Goal: Task Accomplishment & Management: Use online tool/utility

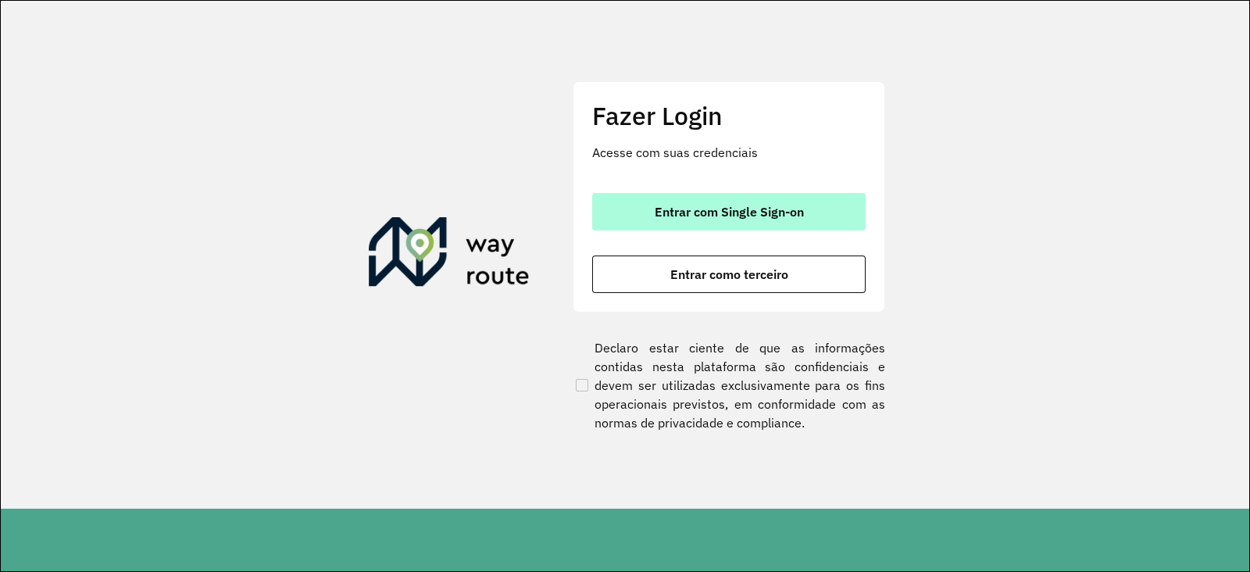
click at [735, 201] on button "Entrar com Single Sign-on" at bounding box center [729, 212] width 274 height 38
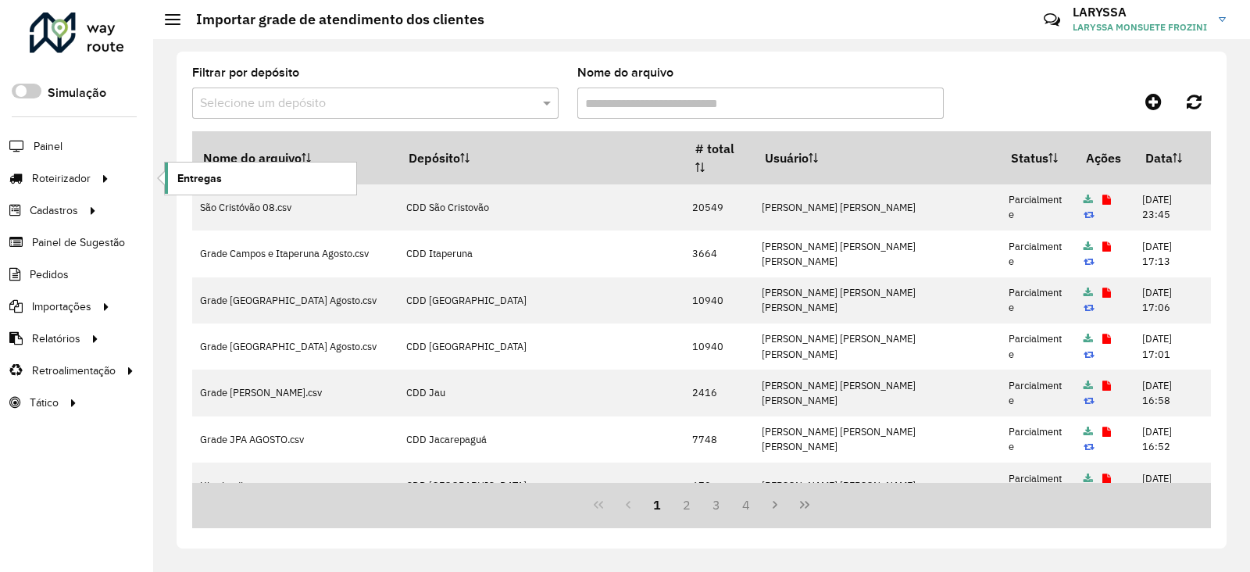
click at [208, 177] on span "Entregas" at bounding box center [199, 178] width 45 height 16
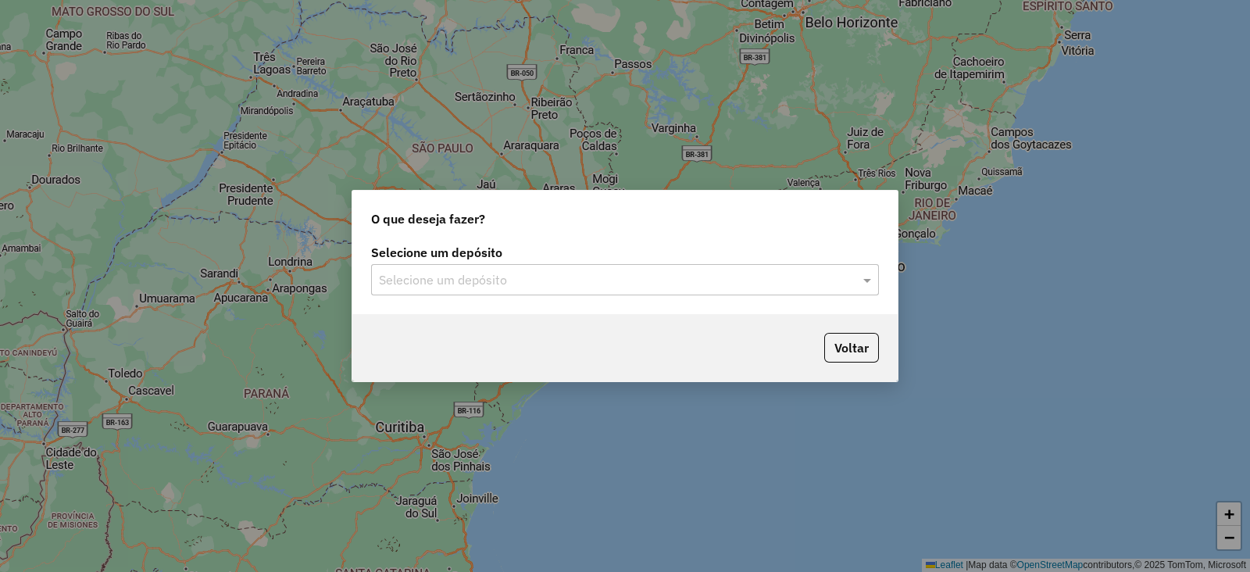
click at [568, 288] on input "text" at bounding box center [609, 280] width 461 height 19
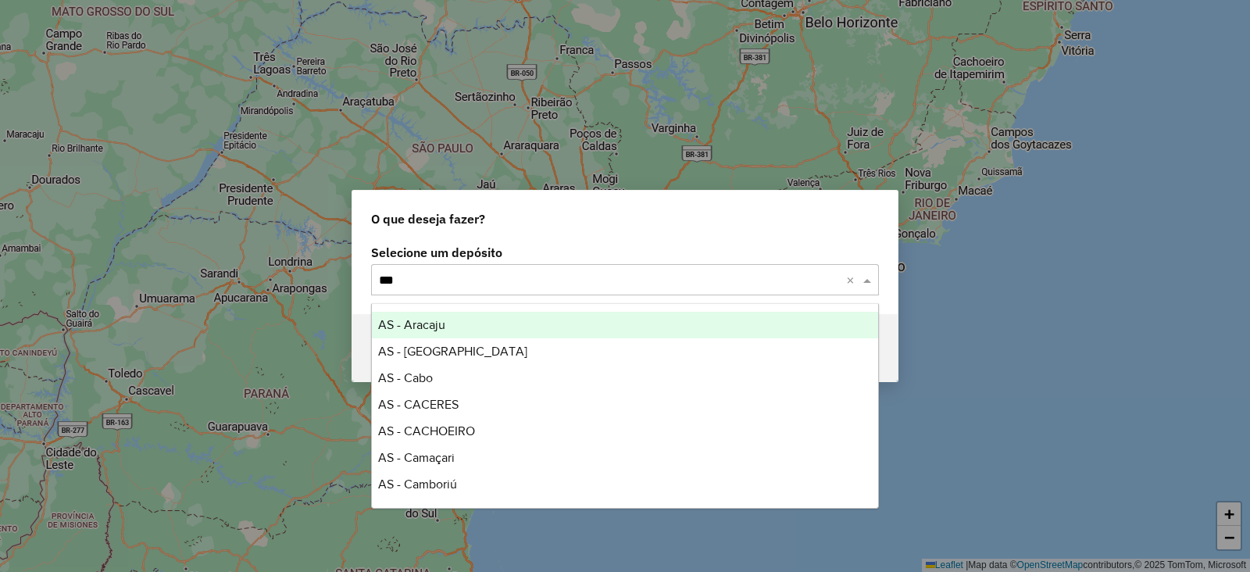
type input "****"
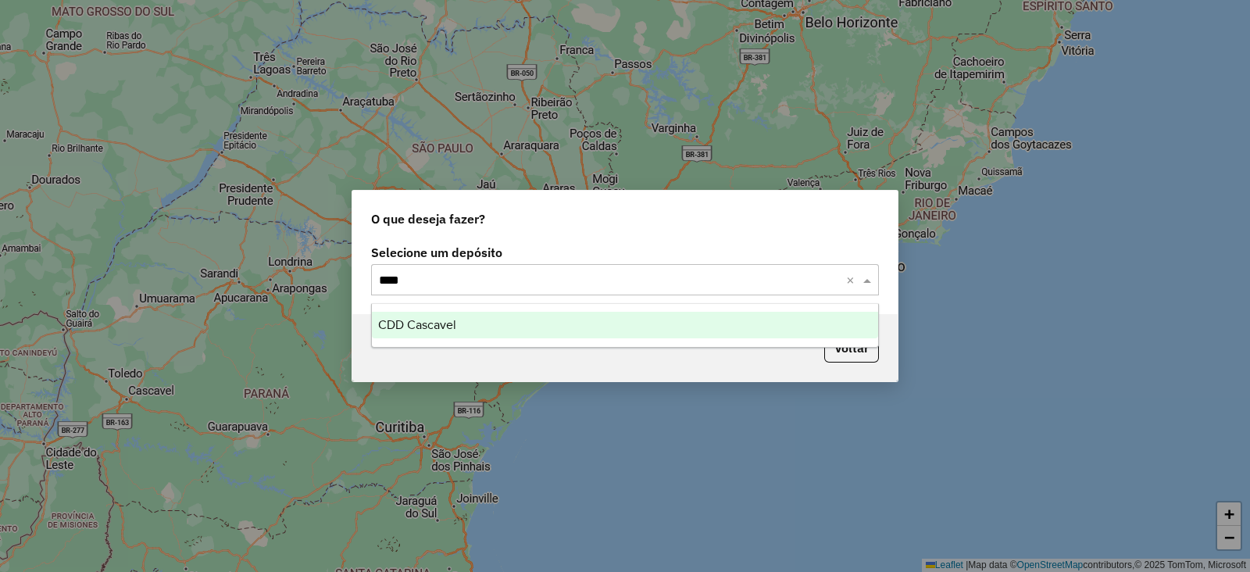
click at [510, 325] on div "CDD Cascavel" at bounding box center [625, 325] width 506 height 27
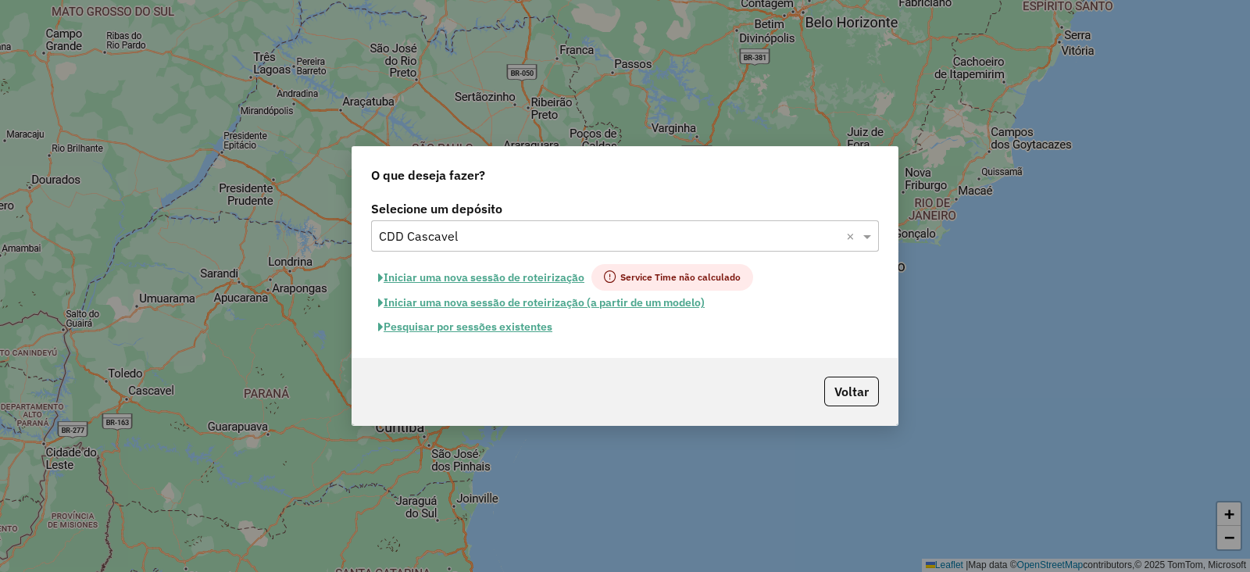
click at [499, 331] on button "Pesquisar por sessões existentes" at bounding box center [465, 327] width 188 height 24
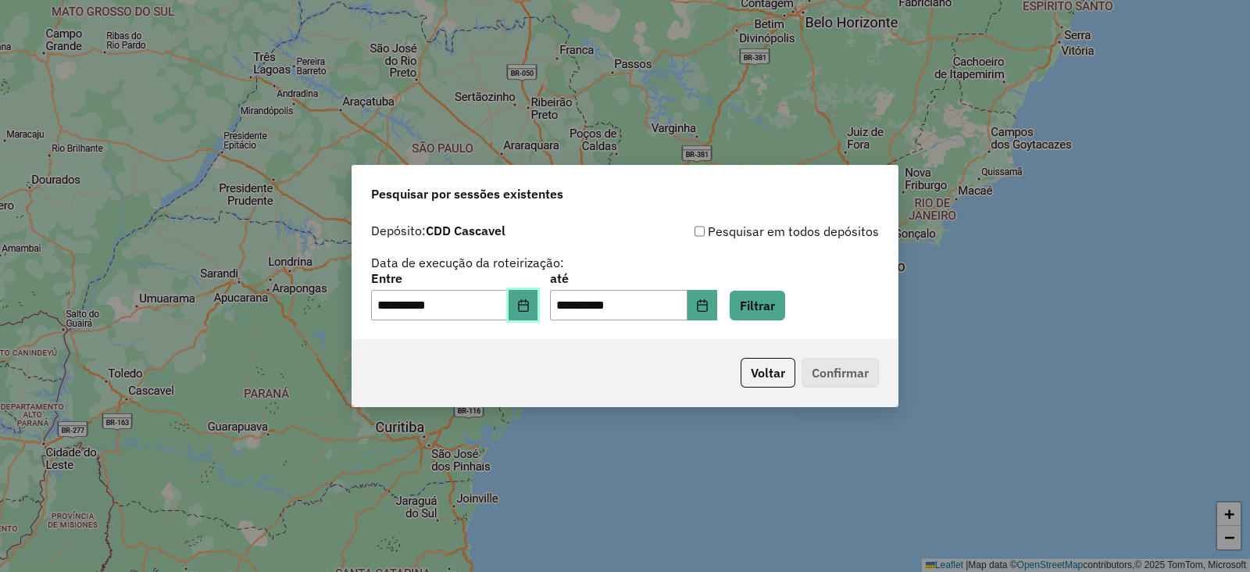
click at [530, 303] on icon "Choose Date" at bounding box center [523, 305] width 13 height 13
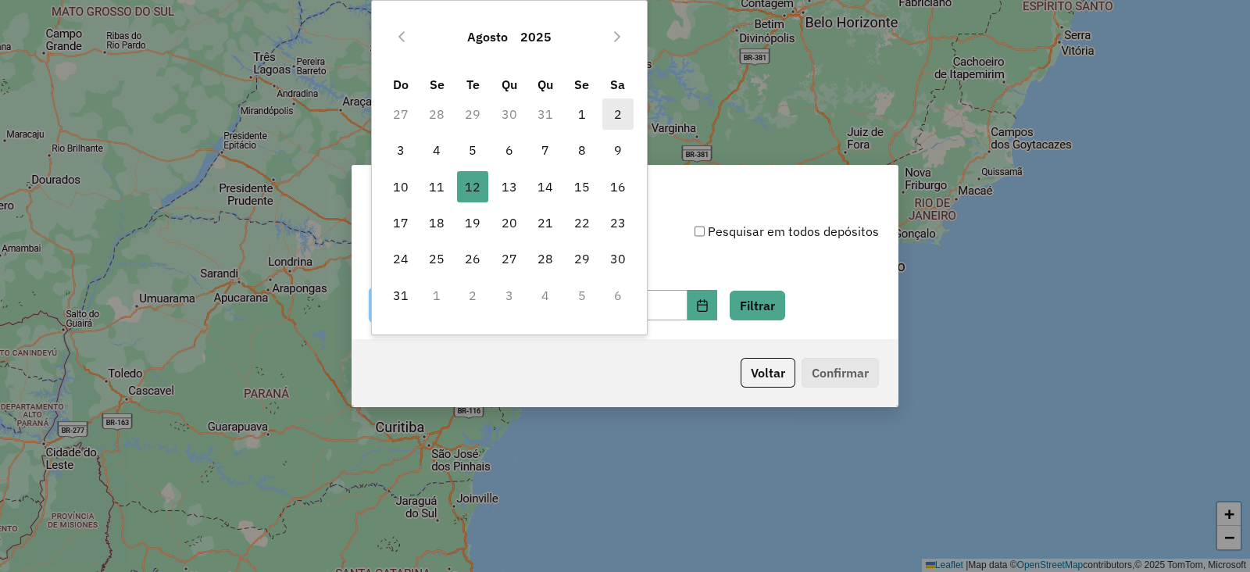
click at [622, 109] on span "2" at bounding box center [618, 113] width 31 height 31
type input "**********"
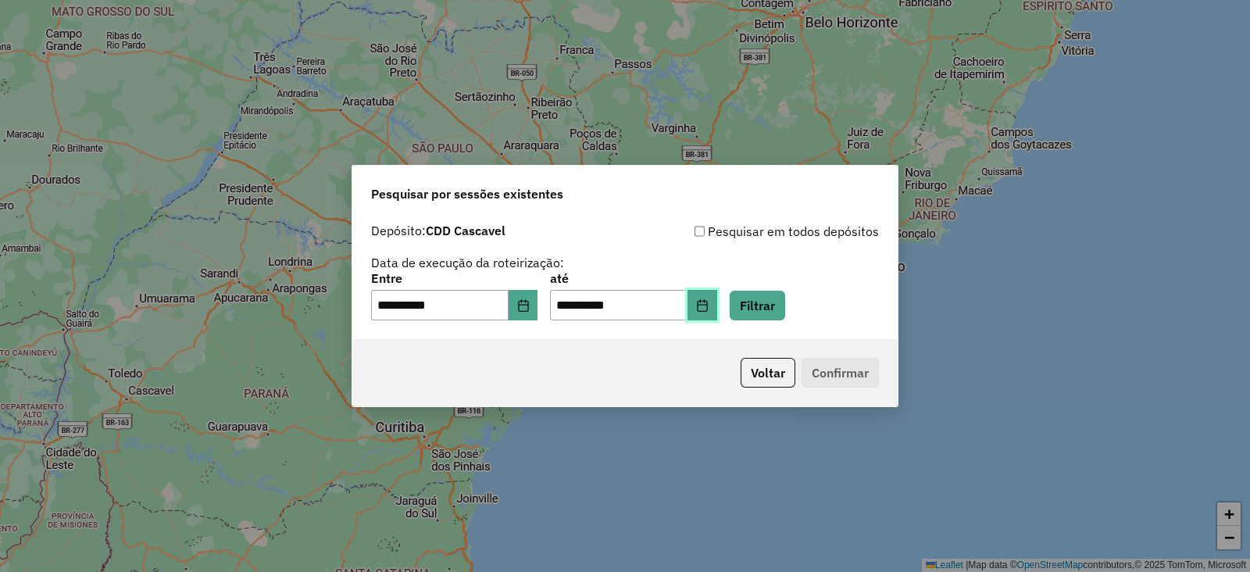
click at [709, 302] on icon "Choose Date" at bounding box center [702, 305] width 13 height 13
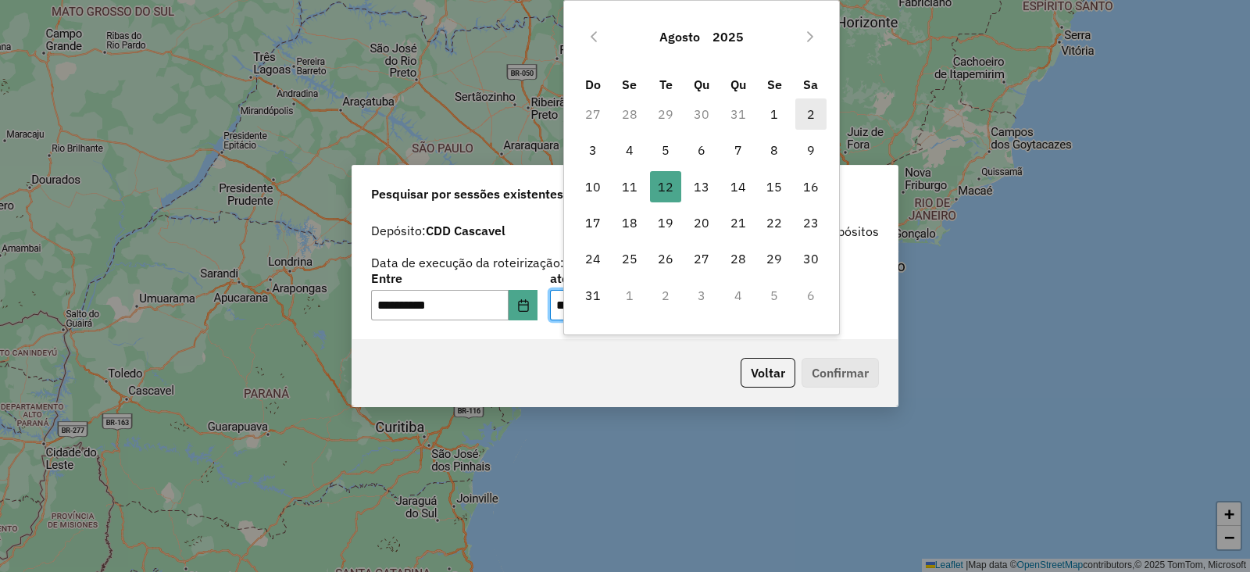
click at [814, 109] on span "2" at bounding box center [811, 113] width 31 height 31
type input "**********"
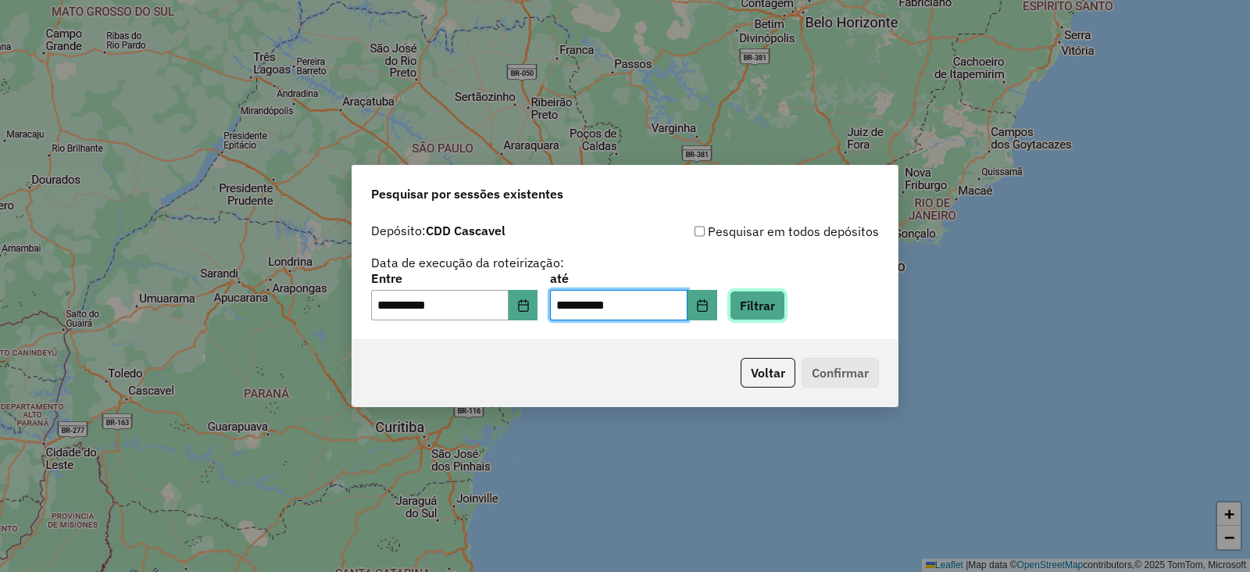
click at [785, 314] on button "Filtrar" at bounding box center [757, 306] width 55 height 30
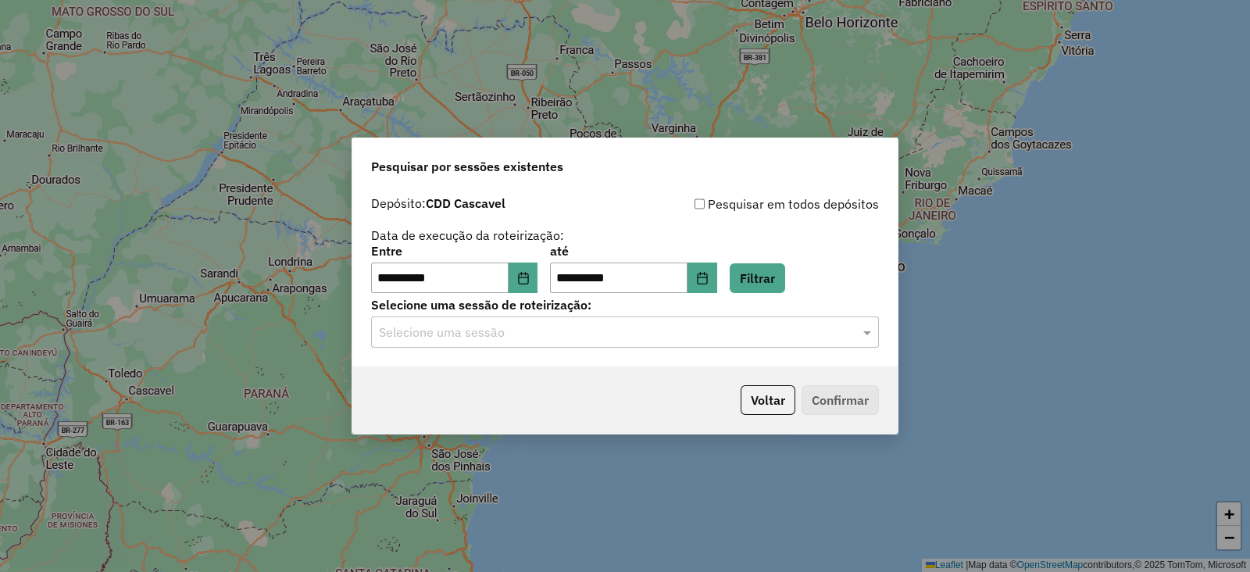
click at [527, 341] on input "text" at bounding box center [609, 333] width 461 height 19
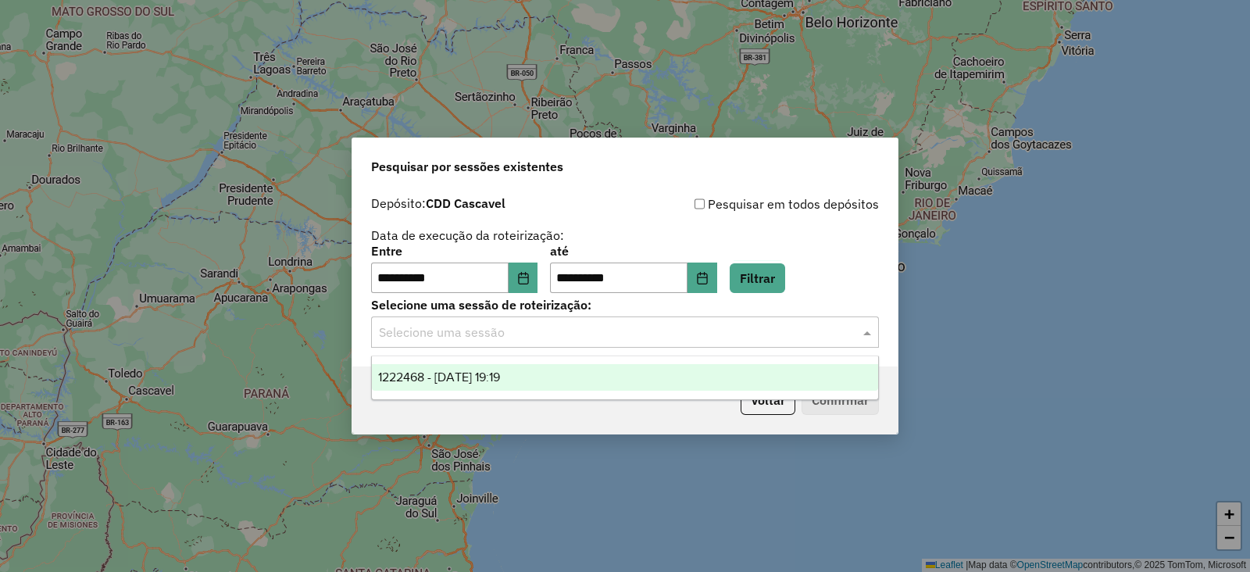
click at [482, 373] on span "1222468 - 02/08/2025 19:19" at bounding box center [439, 376] width 122 height 13
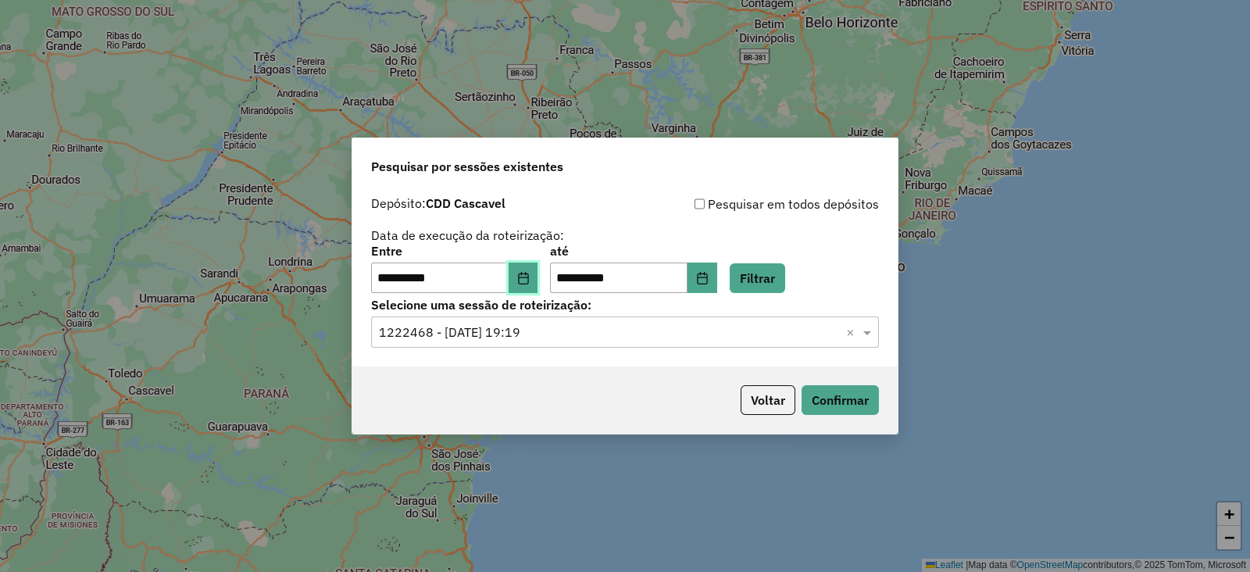
click at [530, 275] on icon "Choose Date" at bounding box center [523, 278] width 13 height 13
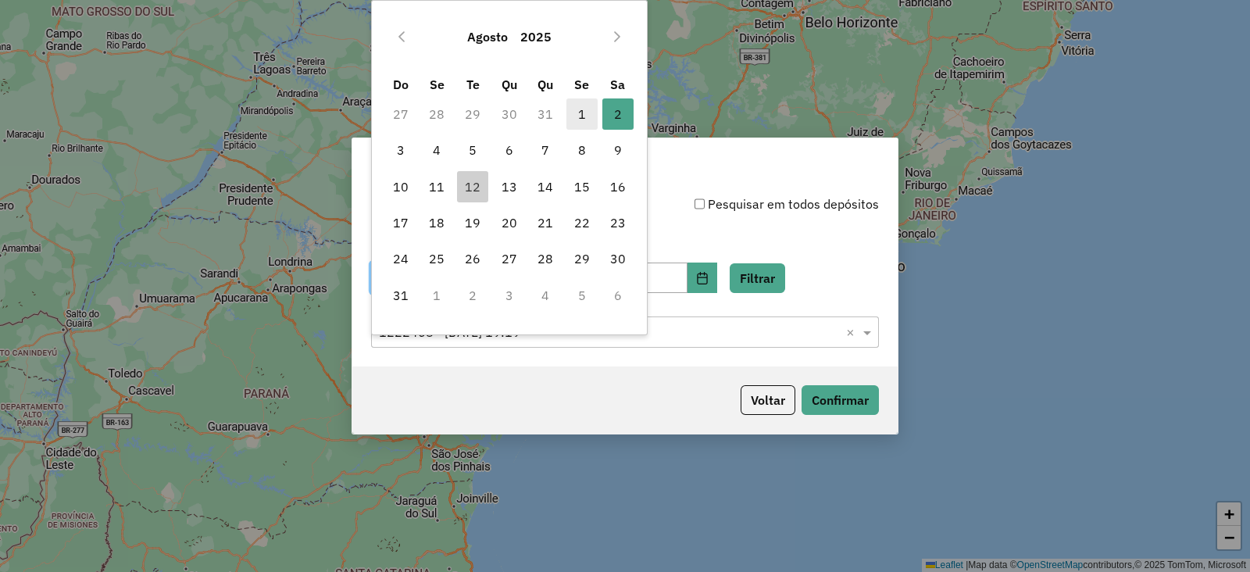
click at [582, 109] on span "1" at bounding box center [582, 113] width 31 height 31
type input "**********"
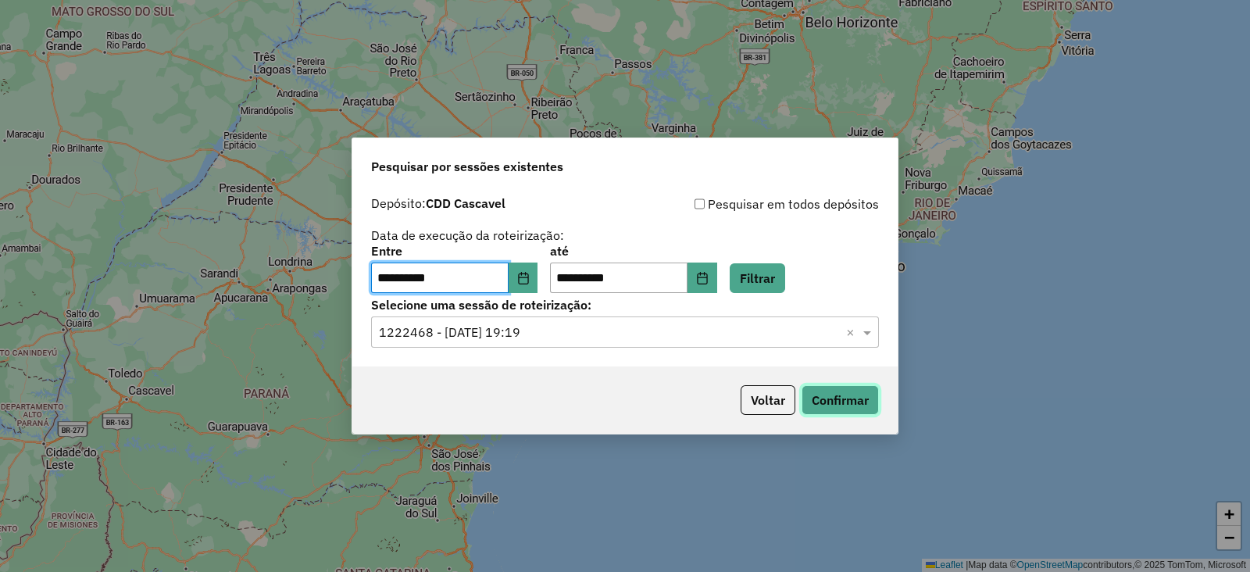
click at [852, 399] on button "Confirmar" at bounding box center [840, 400] width 77 height 30
click at [771, 288] on button "Filtrar" at bounding box center [757, 278] width 55 height 30
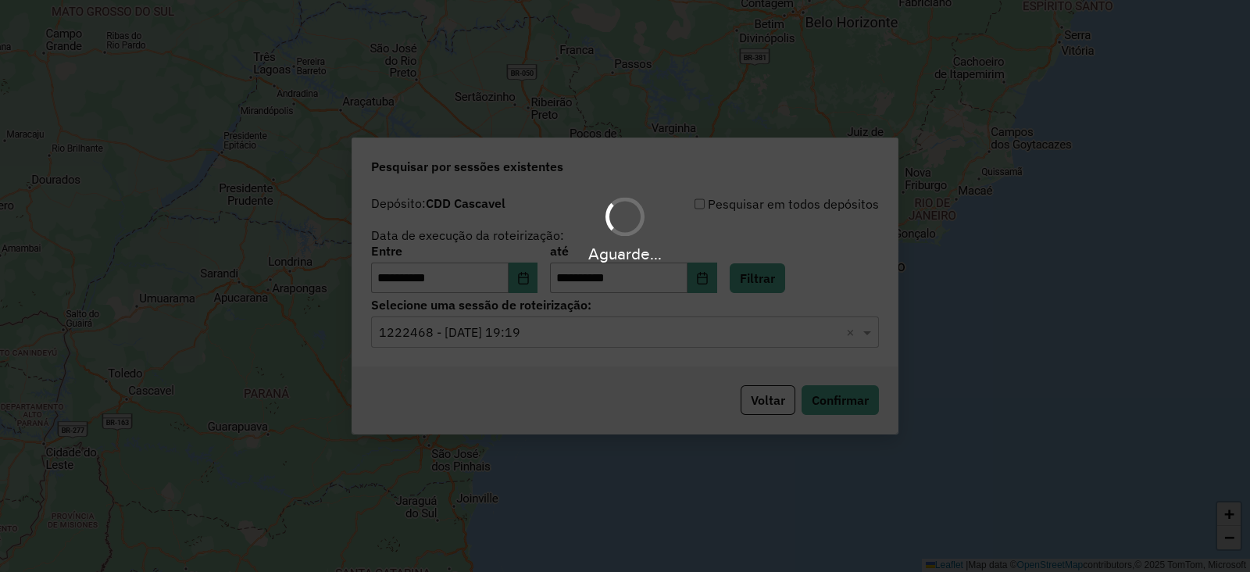
click at [471, 341] on input "text" at bounding box center [609, 333] width 461 height 19
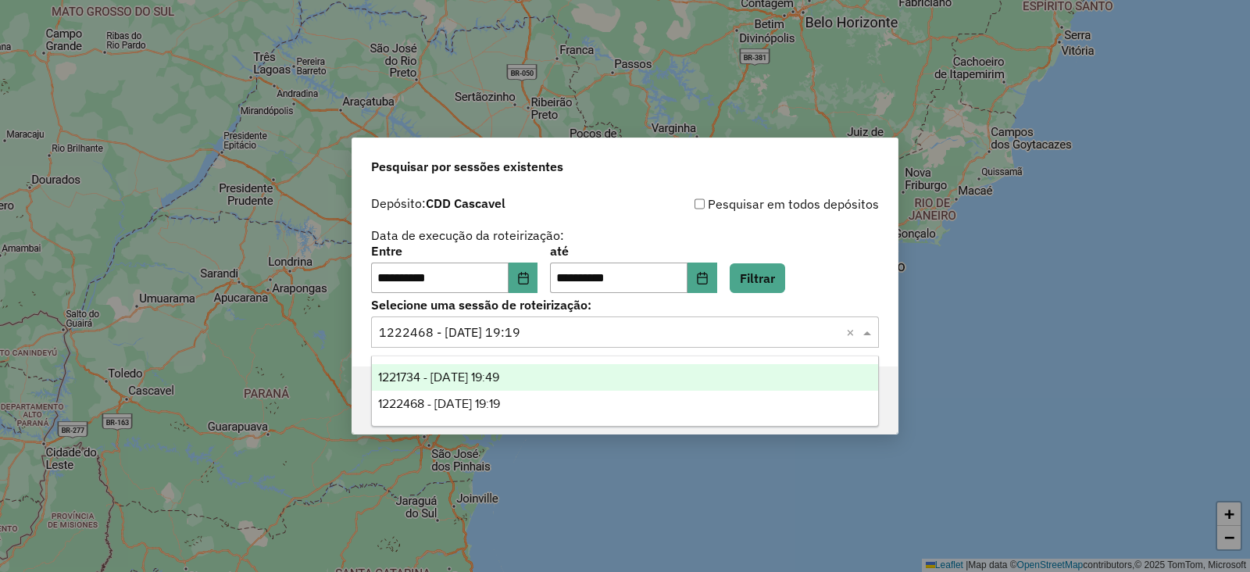
click at [458, 379] on span "1221734 - 01/08/2025 19:49" at bounding box center [438, 376] width 121 height 13
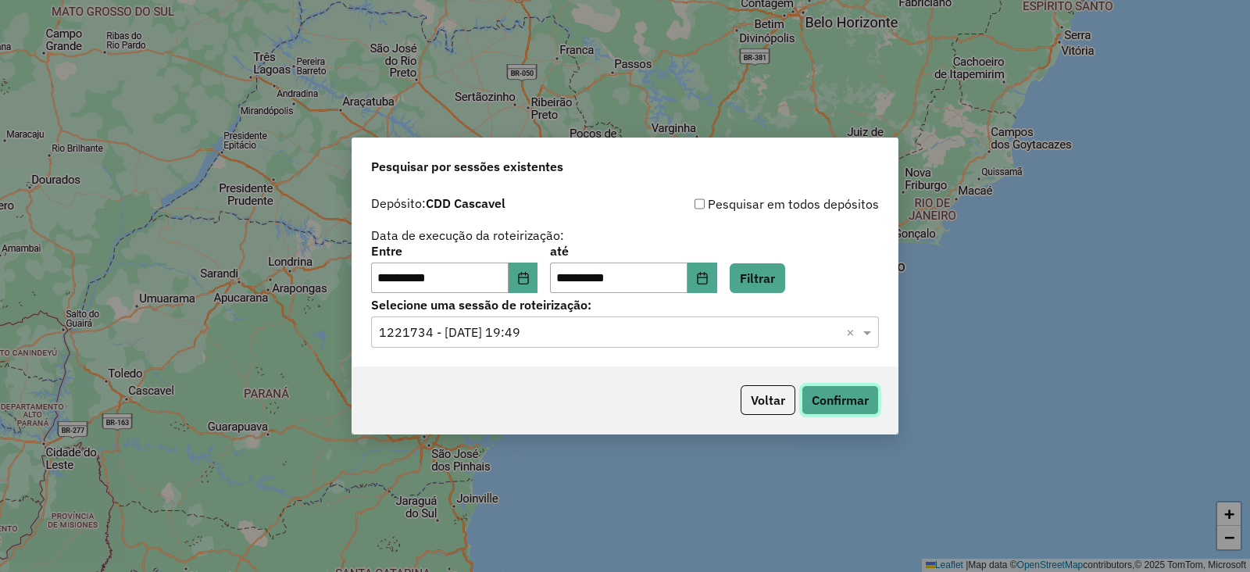
click at [835, 402] on button "Confirmar" at bounding box center [840, 400] width 77 height 30
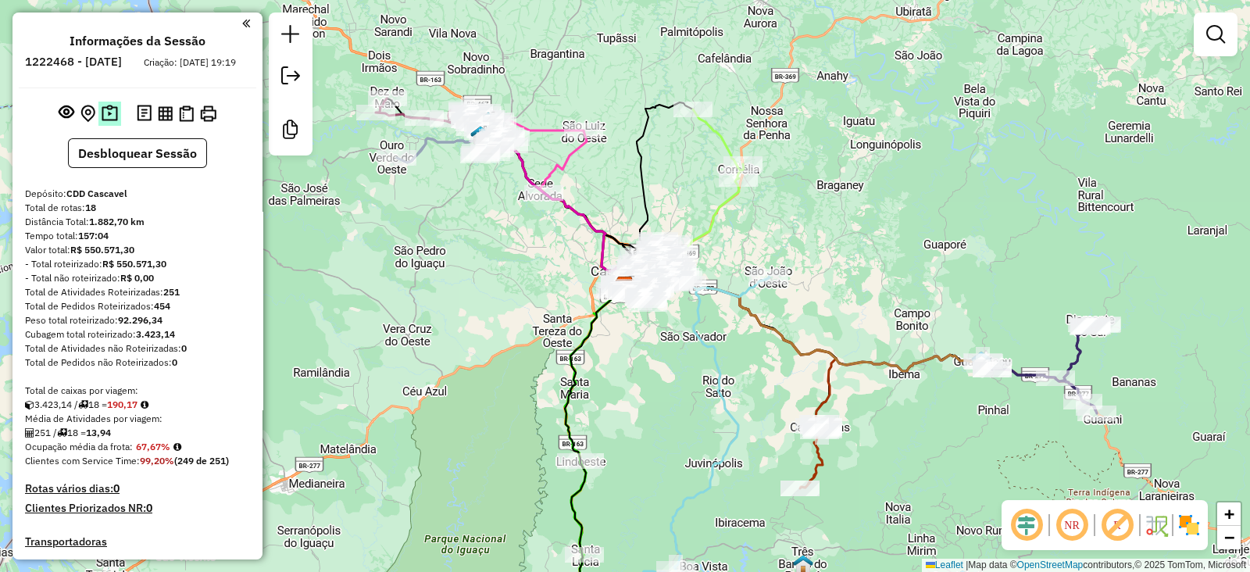
click at [107, 122] on img at bounding box center [110, 114] width 16 height 18
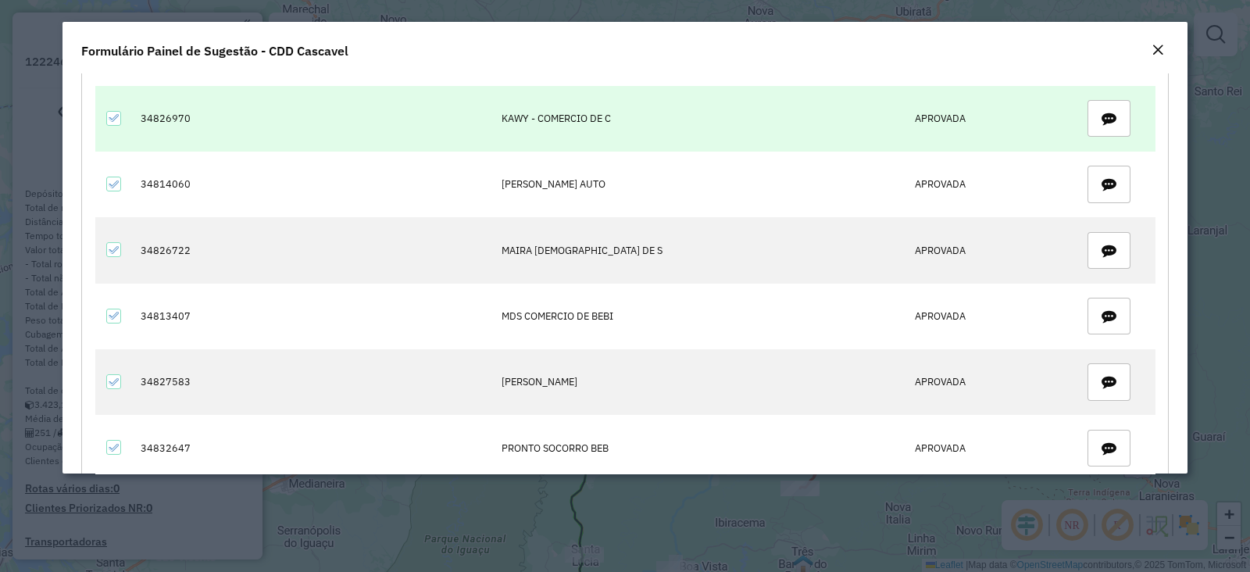
scroll to position [89, 0]
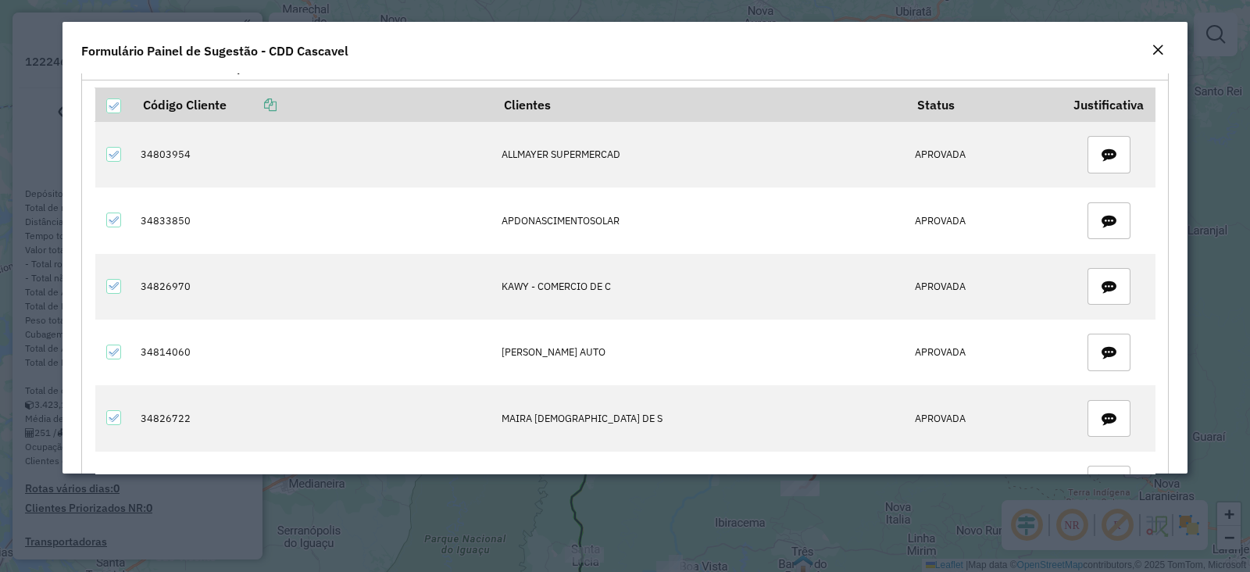
click at [1152, 45] on em "Close" at bounding box center [1158, 50] width 13 height 13
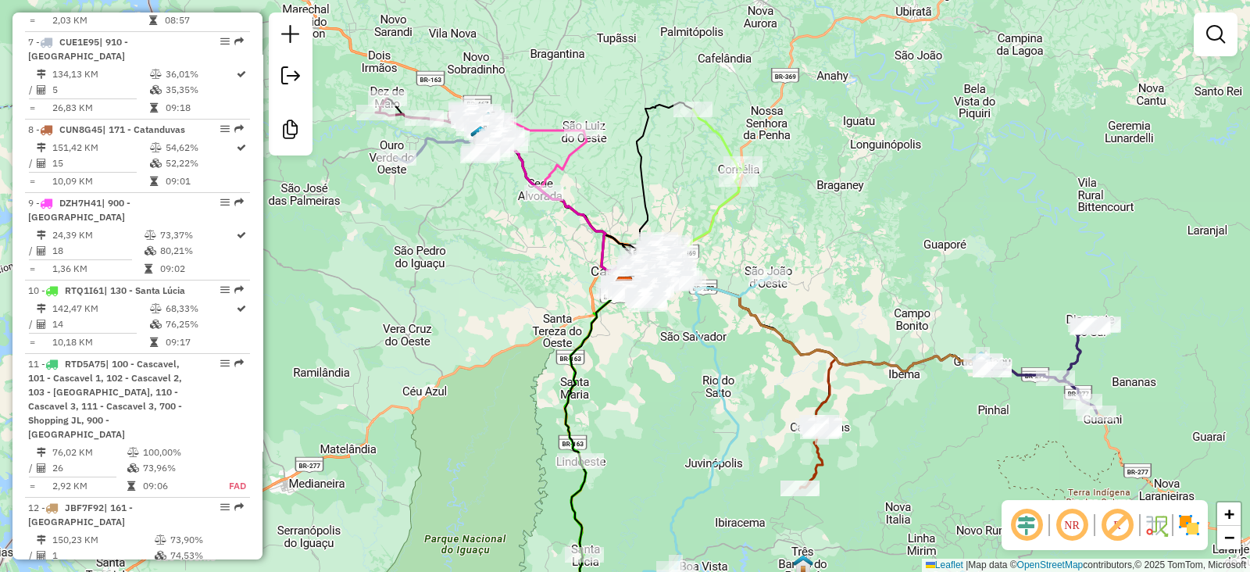
scroll to position [1172, 0]
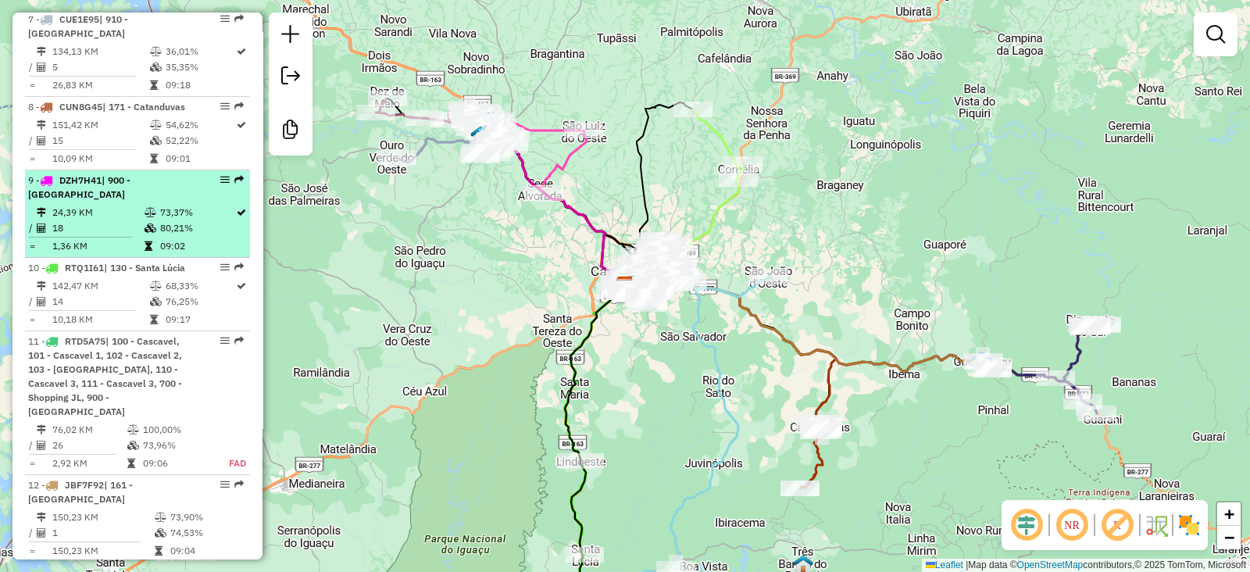
click at [131, 174] on span "| 900 - Centro Cascavel" at bounding box center [79, 187] width 102 height 26
select select "**********"
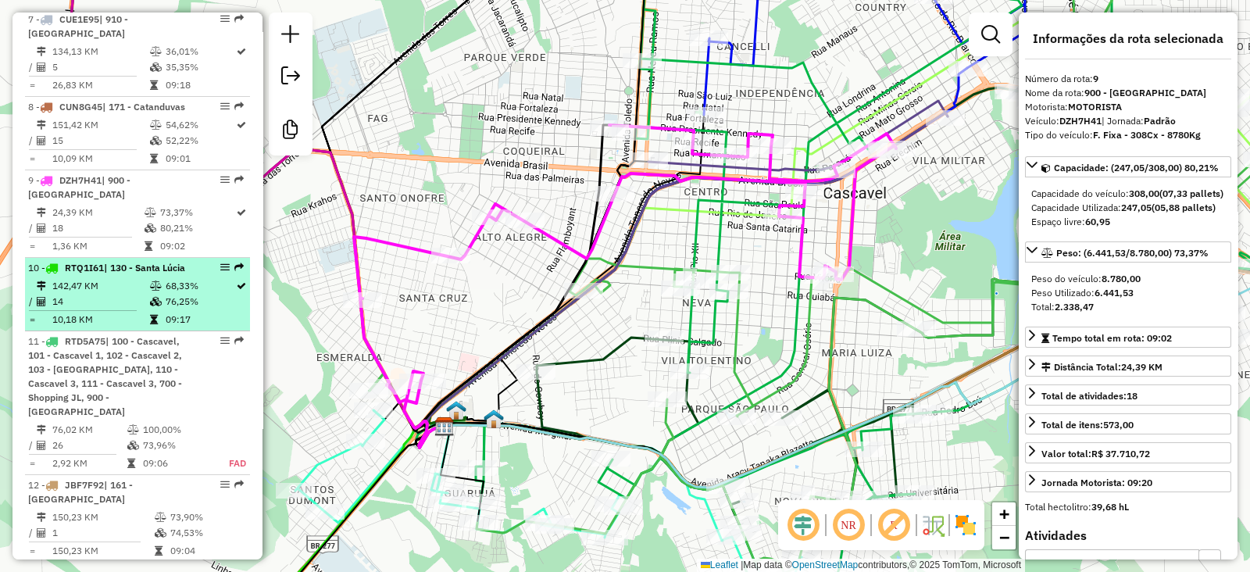
click at [126, 278] on td "142,47 KM" at bounding box center [101, 286] width 98 height 16
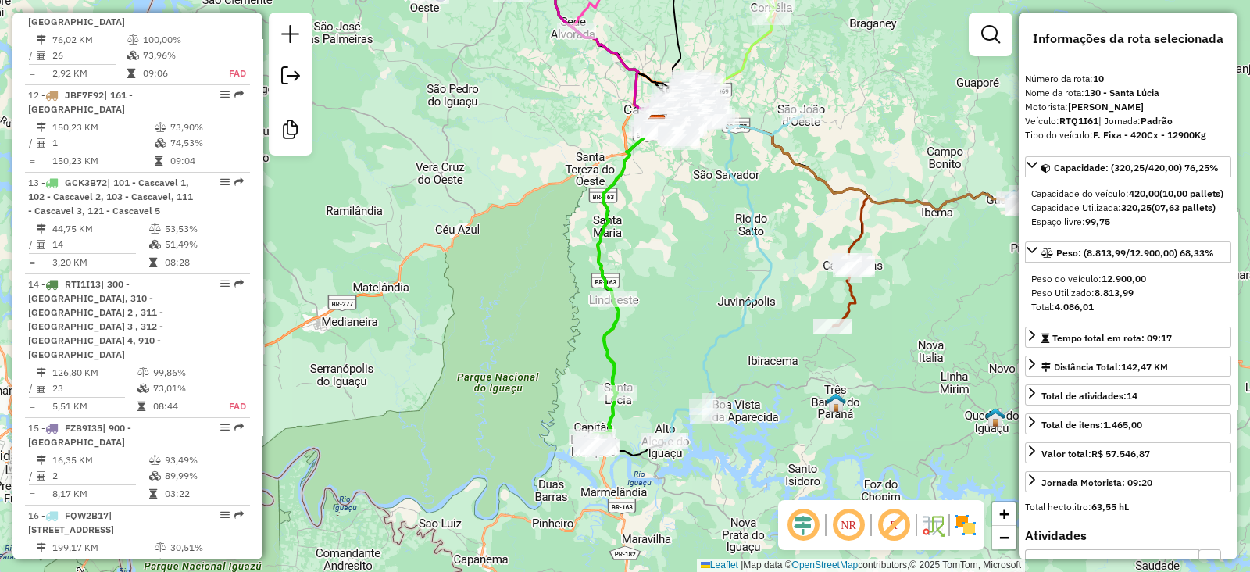
scroll to position [1693, 0]
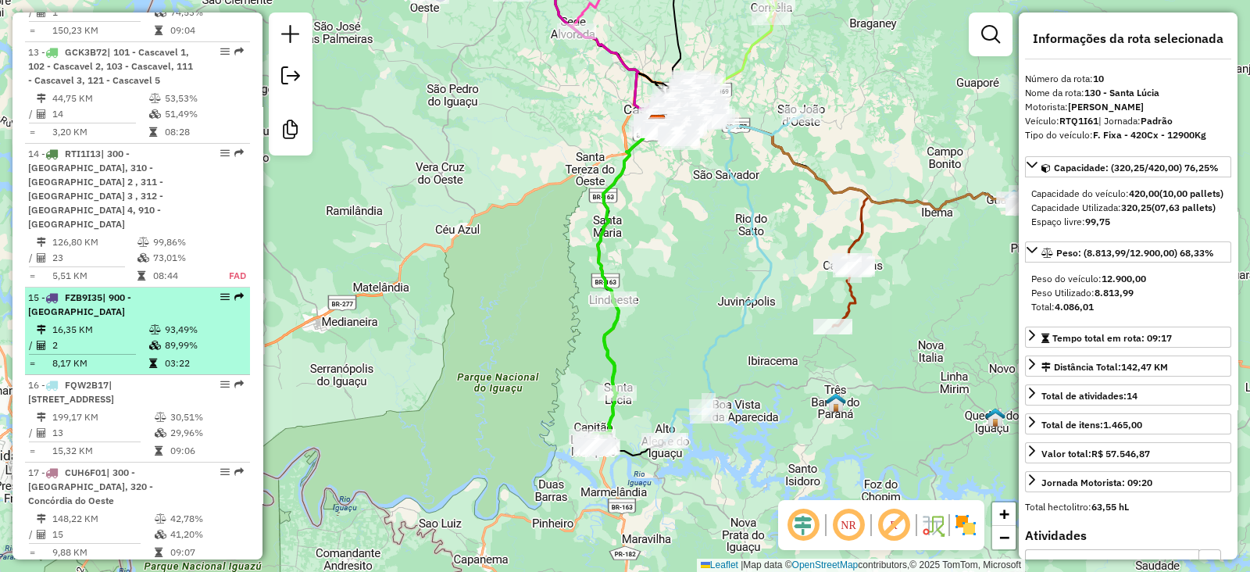
click at [125, 338] on td "2" at bounding box center [100, 346] width 97 height 16
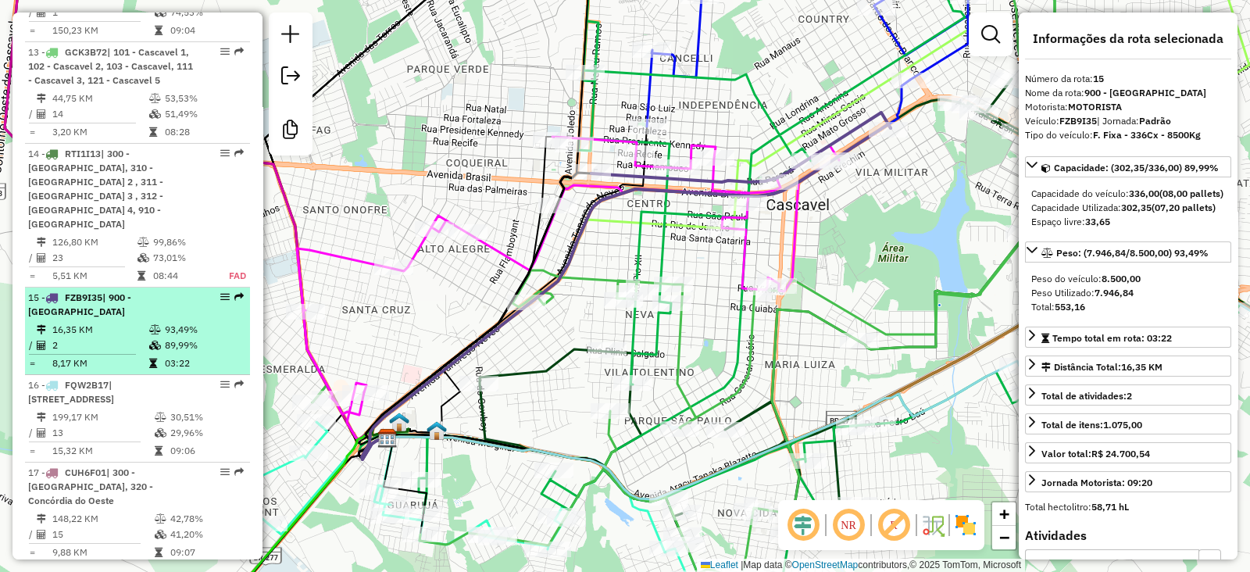
scroll to position [1708, 0]
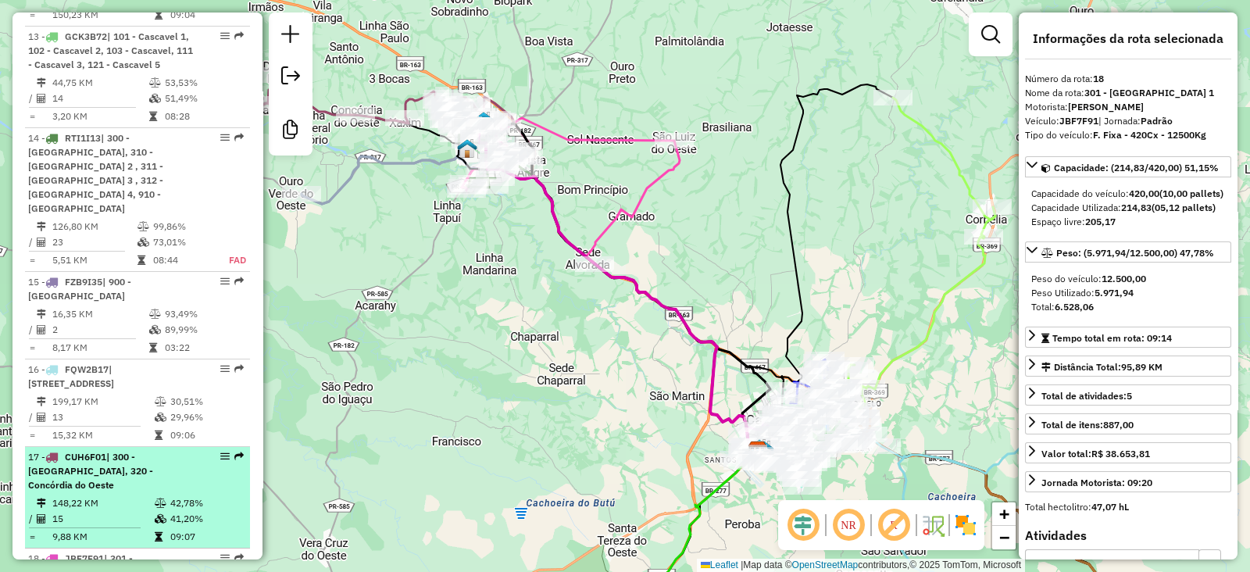
click at [102, 447] on li "17 - CUH6F01 | 300 - Toledo, 320 - Concórdia do Oeste 148,22 KM 42,78% / 15 41,…" at bounding box center [137, 498] width 225 height 102
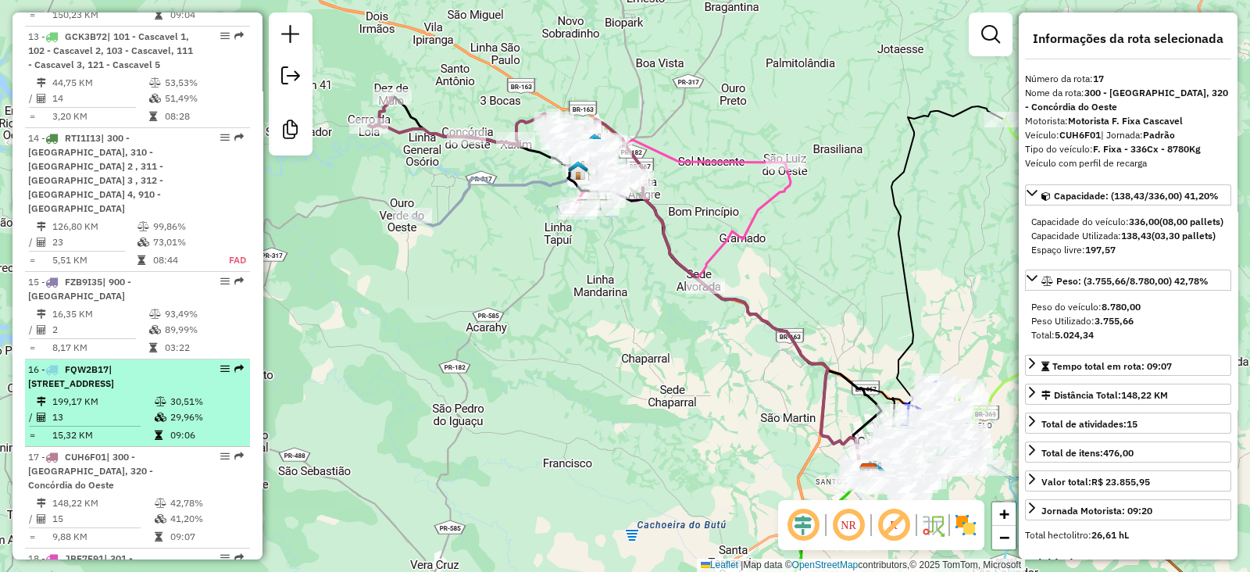
click at [109, 359] on li "16 - FQW2B17 | 130 - Santa Lúcia, 150 - Boa Vista da Aparecida, 153 - São Jordã…" at bounding box center [137, 403] width 225 height 88
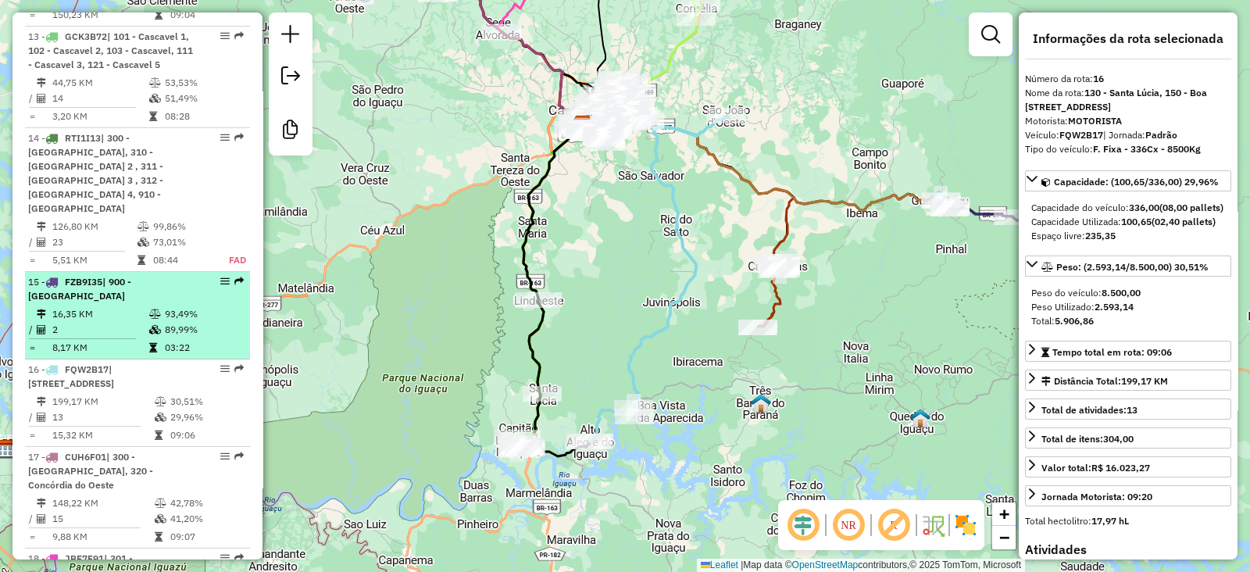
click at [118, 322] on td "2" at bounding box center [100, 330] width 97 height 16
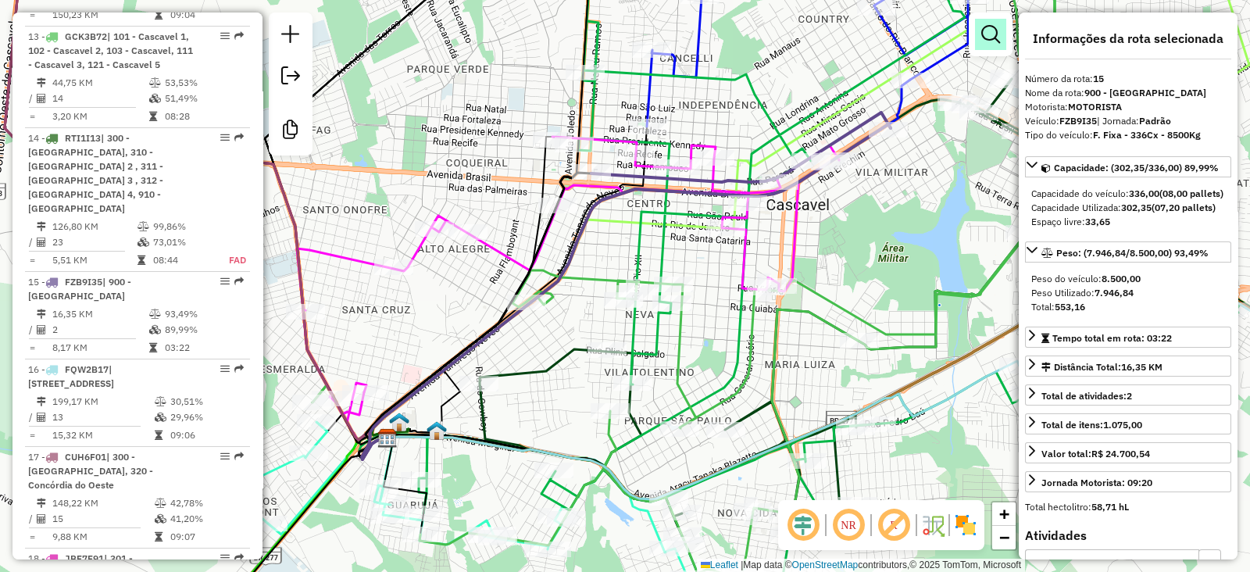
click at [1000, 30] on em at bounding box center [991, 34] width 19 height 19
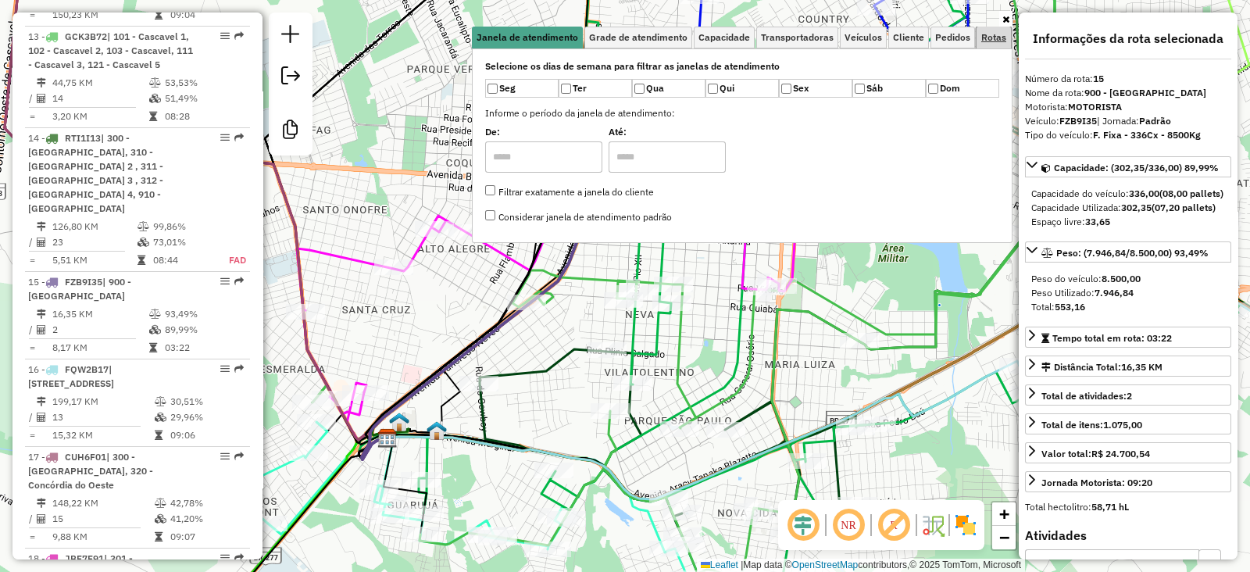
click at [994, 34] on span "Rotas" at bounding box center [994, 37] width 25 height 9
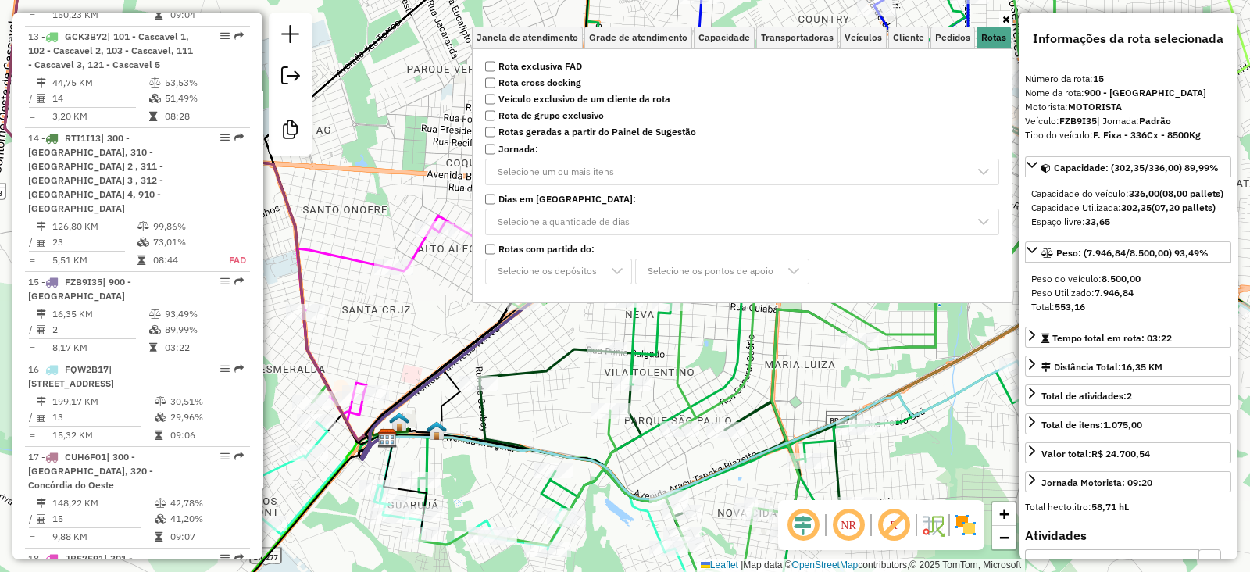
click at [1005, 15] on icon at bounding box center [1006, 19] width 7 height 9
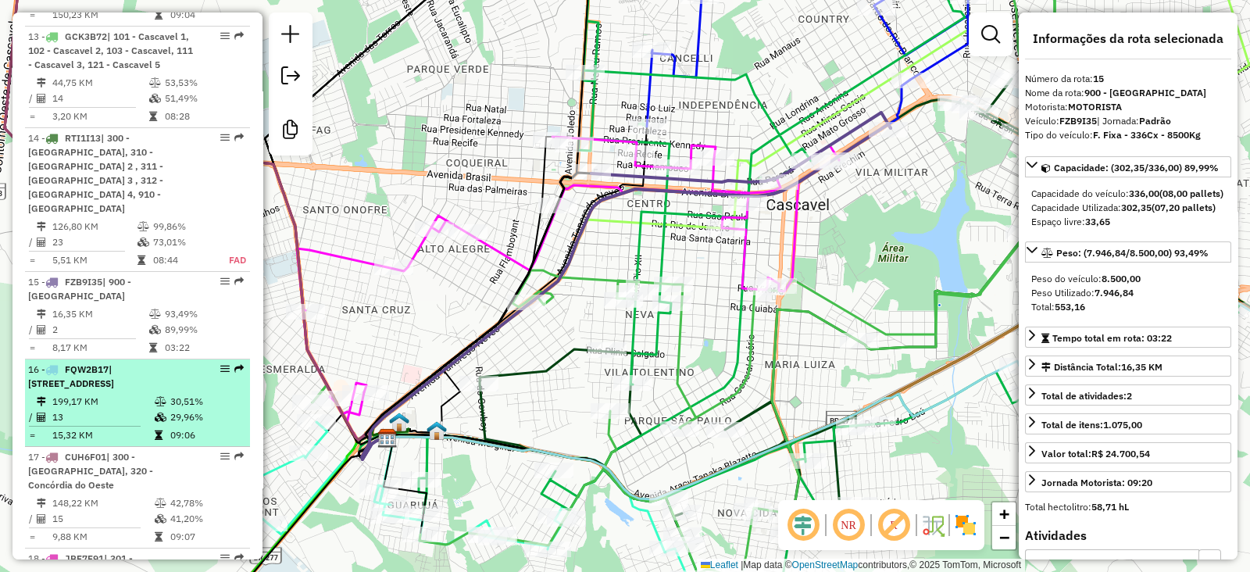
click at [172, 363] on div "16 - FQW2B17 | 130 - Santa Lúcia, 150 - Boa Vista da Aparecida, 153 - São Jordã…" at bounding box center [111, 377] width 166 height 28
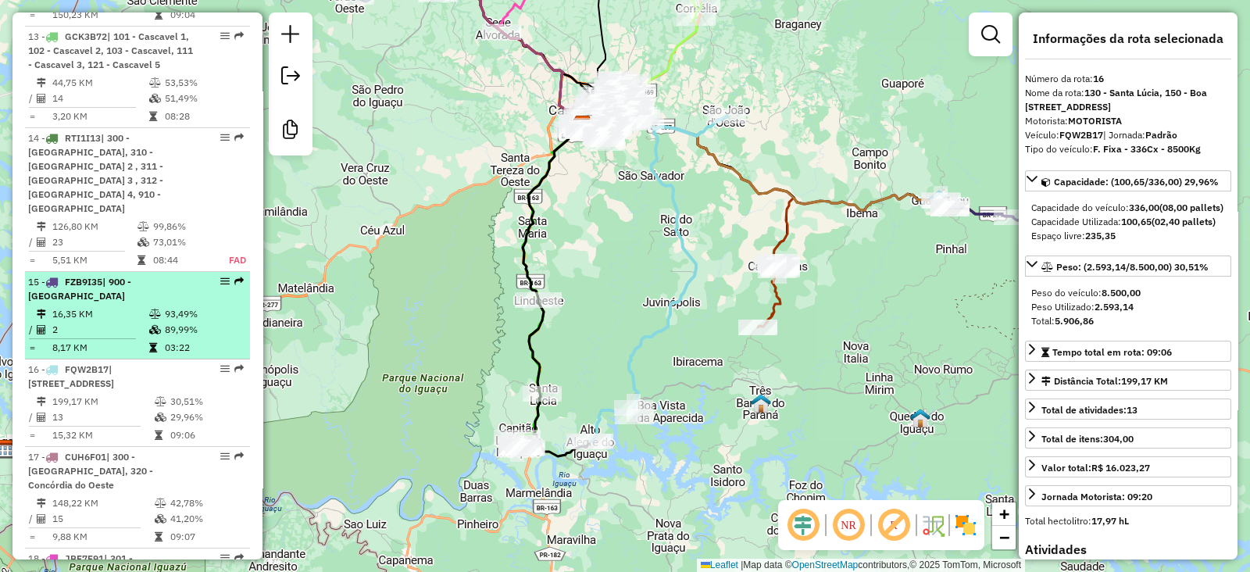
click at [152, 309] on icon at bounding box center [155, 313] width 12 height 9
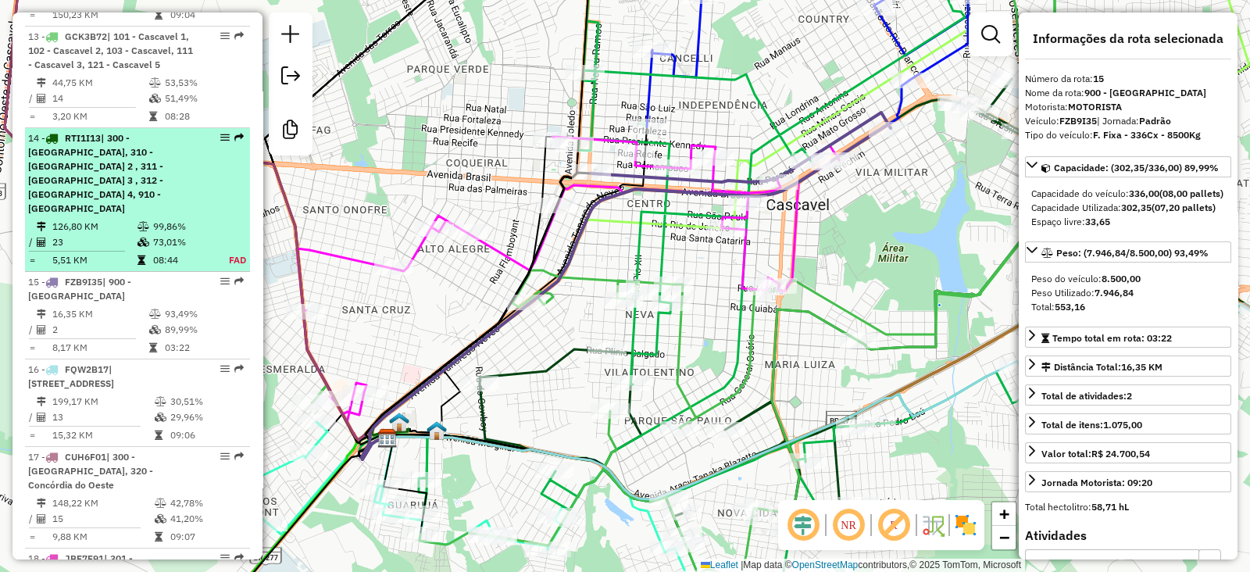
click at [132, 252] on td "5,51 KM" at bounding box center [94, 260] width 85 height 16
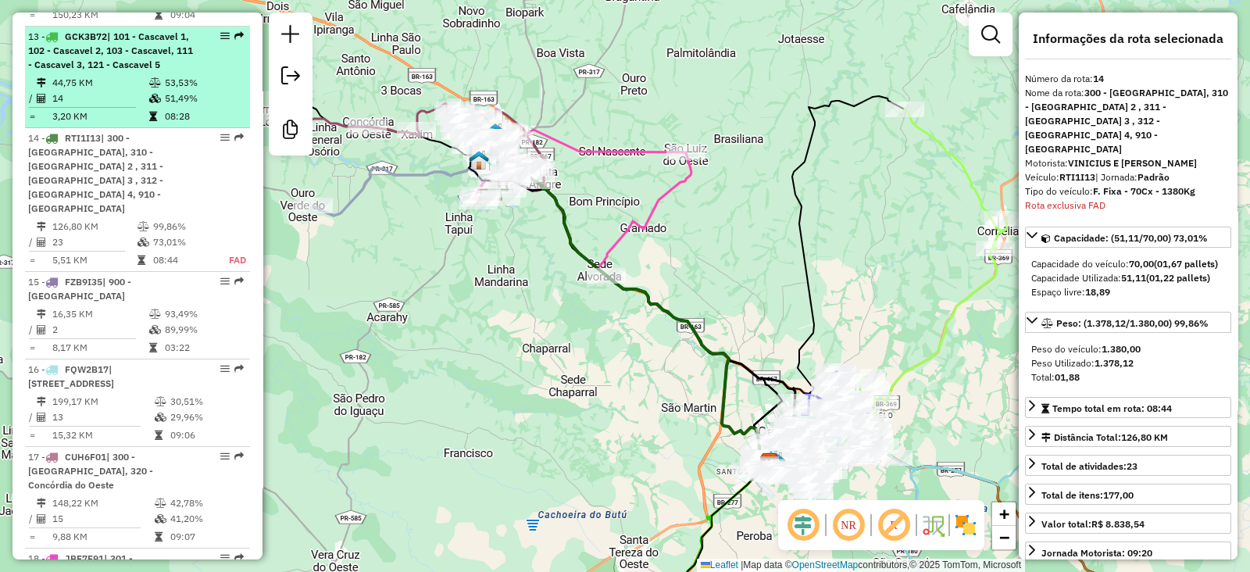
click at [156, 94] on icon at bounding box center [155, 98] width 12 height 9
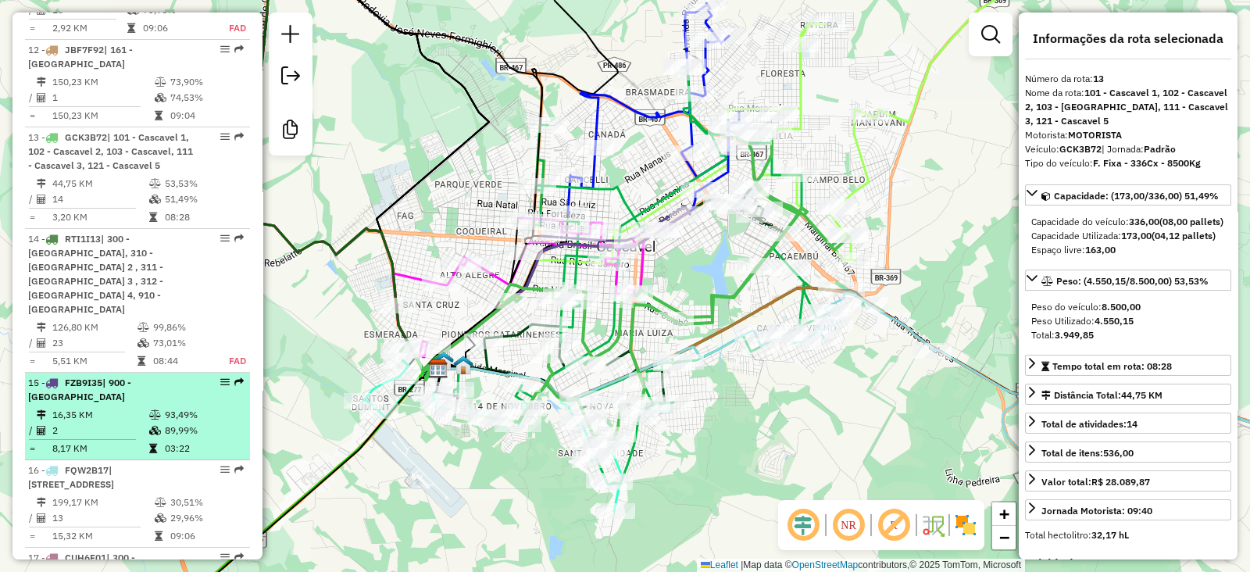
scroll to position [1578, 0]
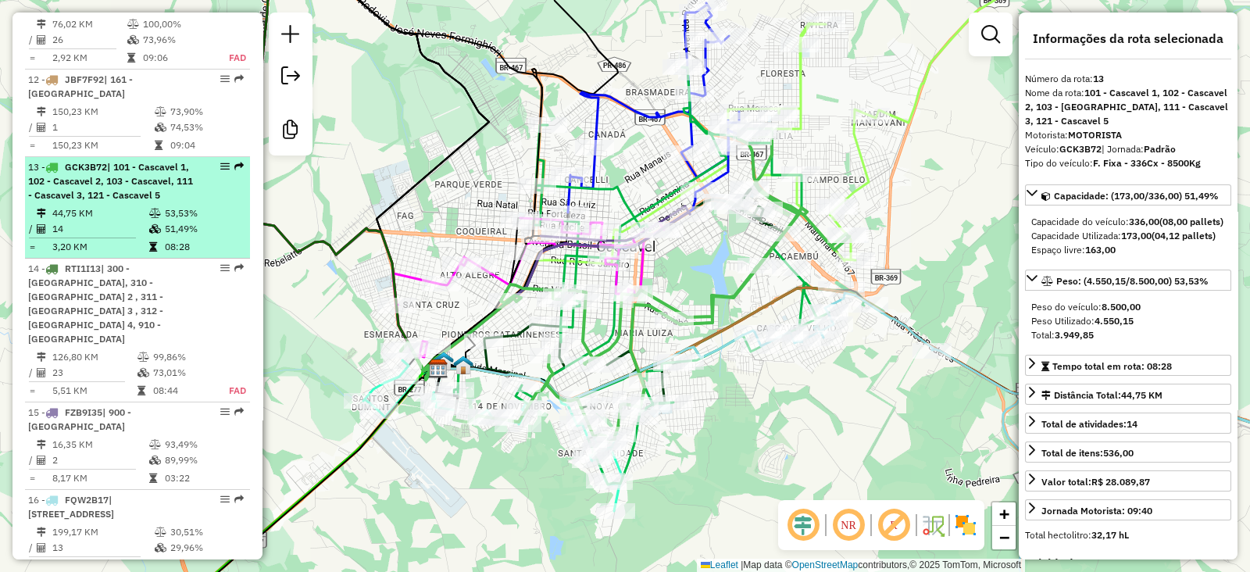
click at [127, 161] on span "| 101 - Cascavel 1, 102 - Cascavel 2, 103 - Cascavel, 111 - Cascavel 3, 121 - C…" at bounding box center [110, 181] width 165 height 40
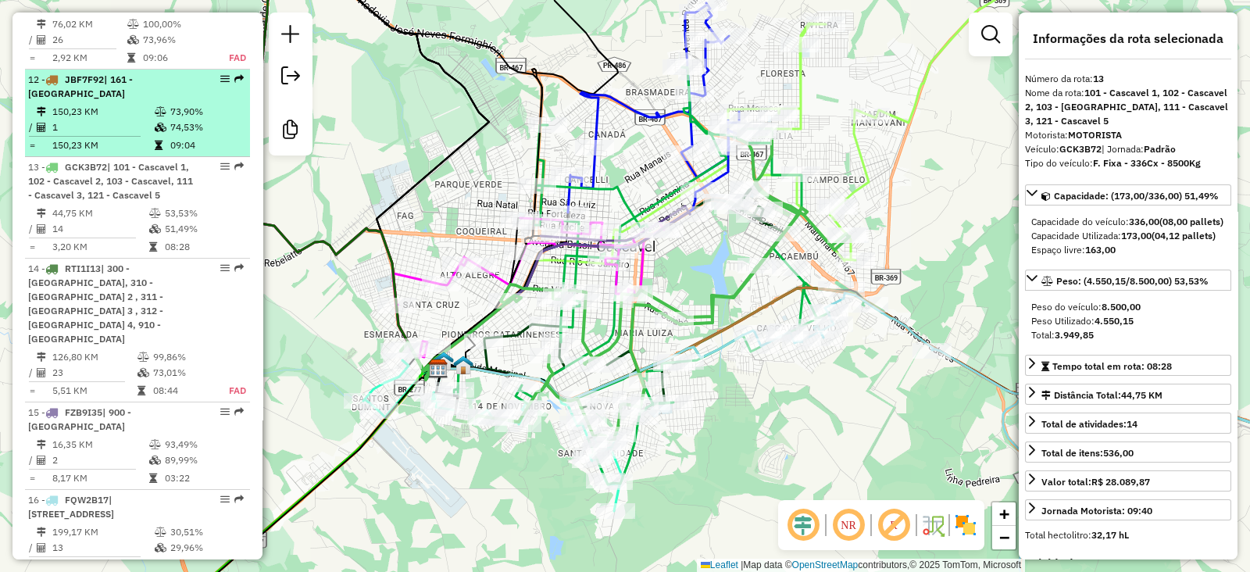
click at [136, 120] on td "1" at bounding box center [103, 128] width 102 height 16
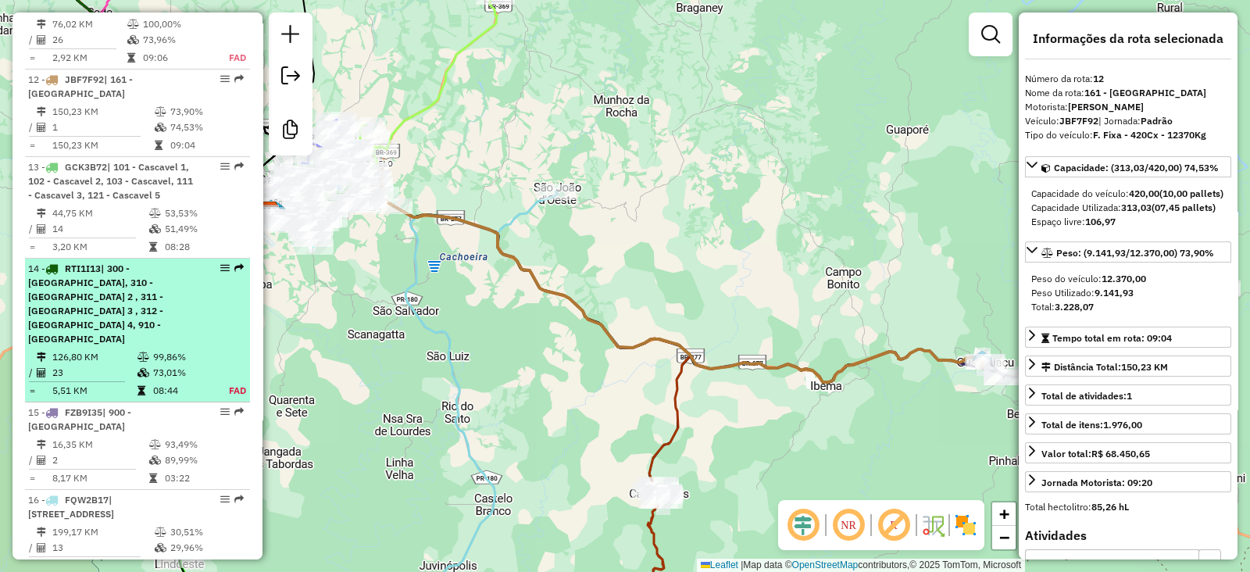
scroll to position [1448, 0]
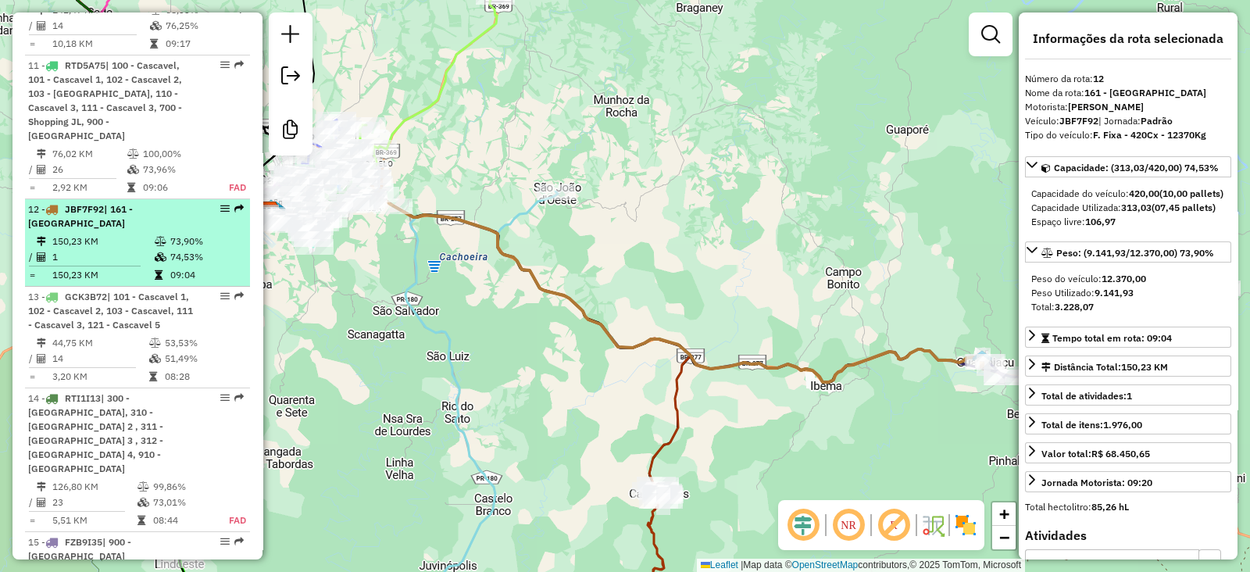
click at [103, 202] on div "12 - JBF7F92 | 161 - Guaraniaçu" at bounding box center [111, 216] width 166 height 28
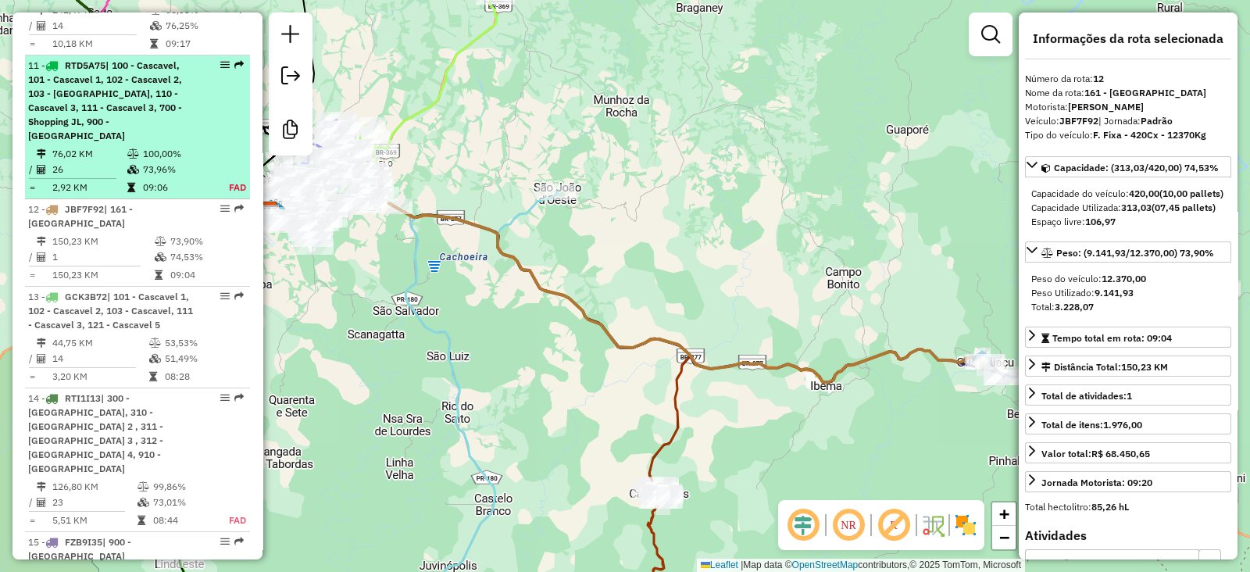
click at [112, 162] on td "26" at bounding box center [89, 170] width 75 height 16
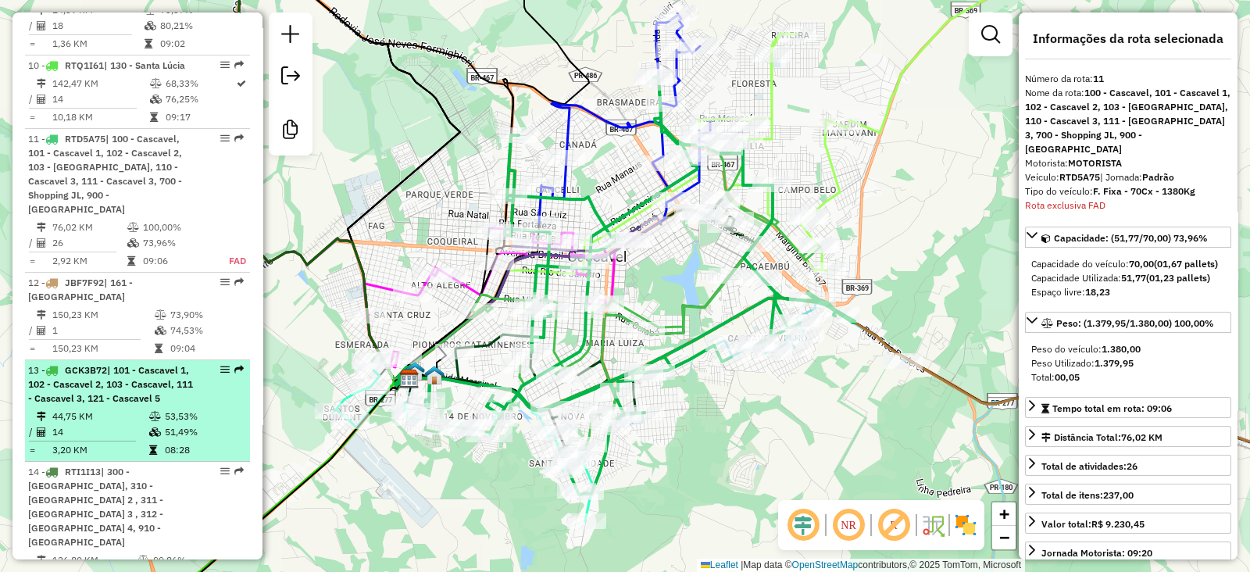
scroll to position [1343, 0]
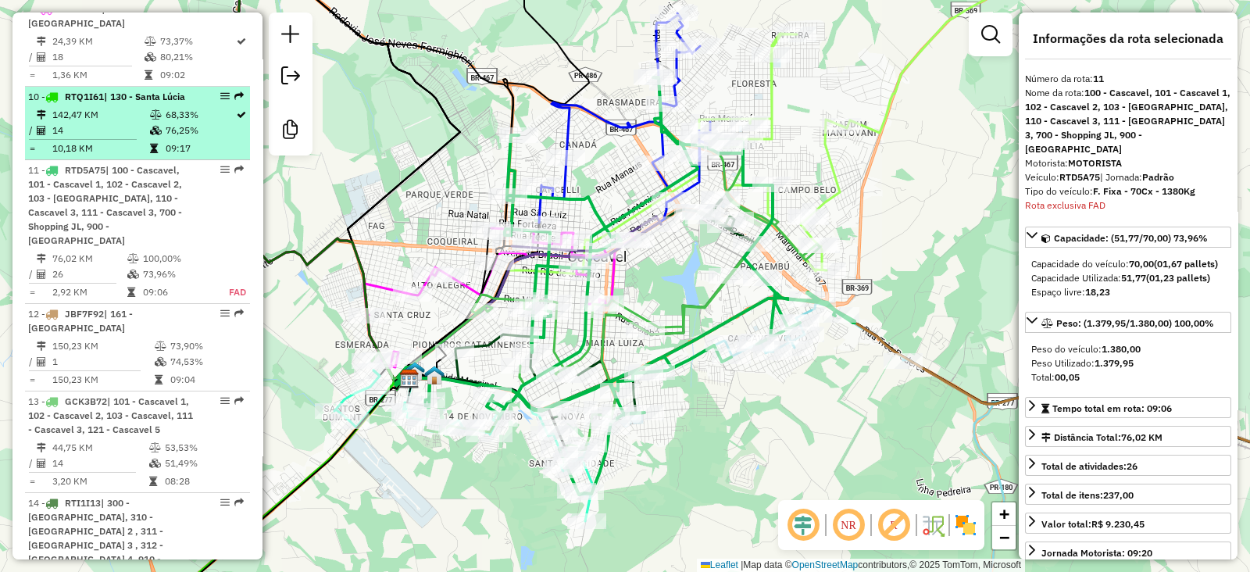
click at [133, 138] on td at bounding box center [88, 139] width 121 height 2
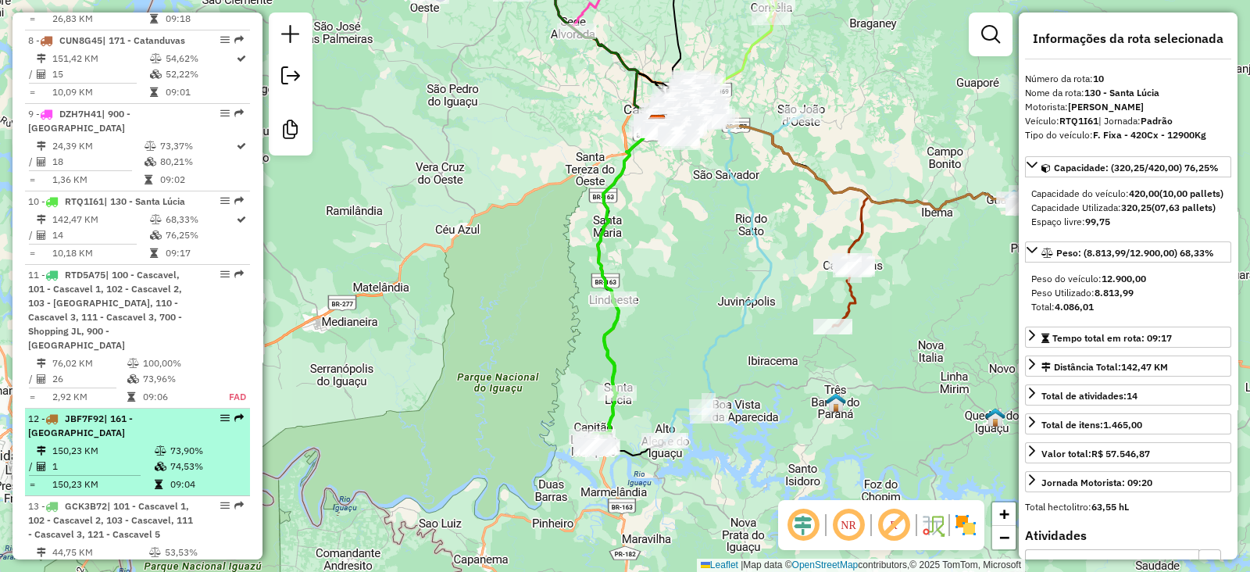
scroll to position [1214, 0]
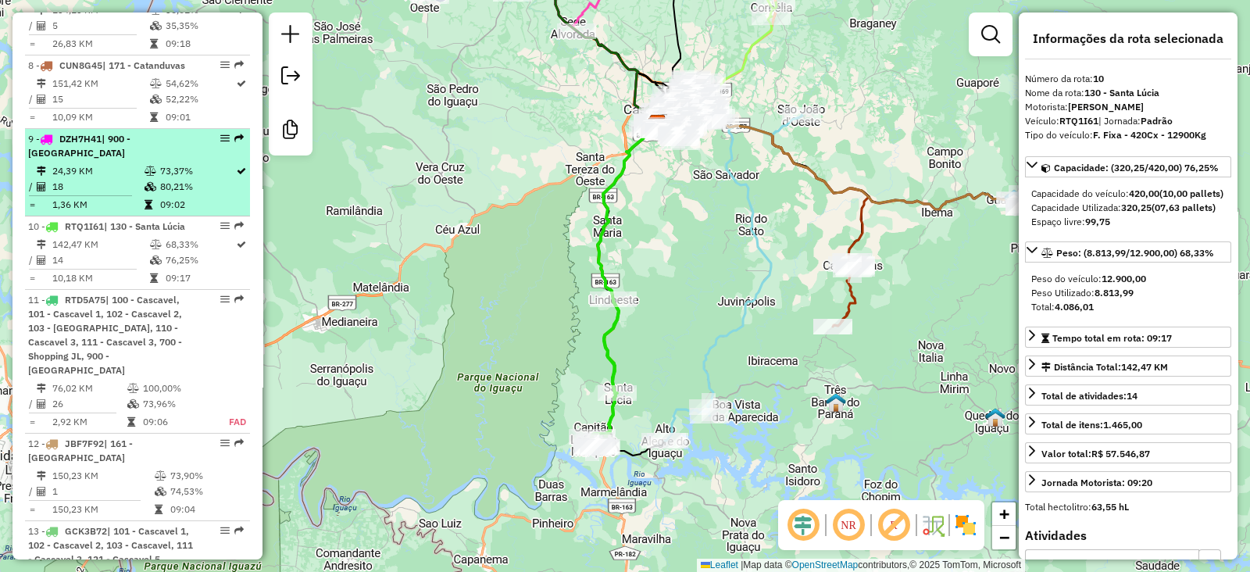
click at [134, 163] on td "24,39 KM" at bounding box center [98, 171] width 92 height 16
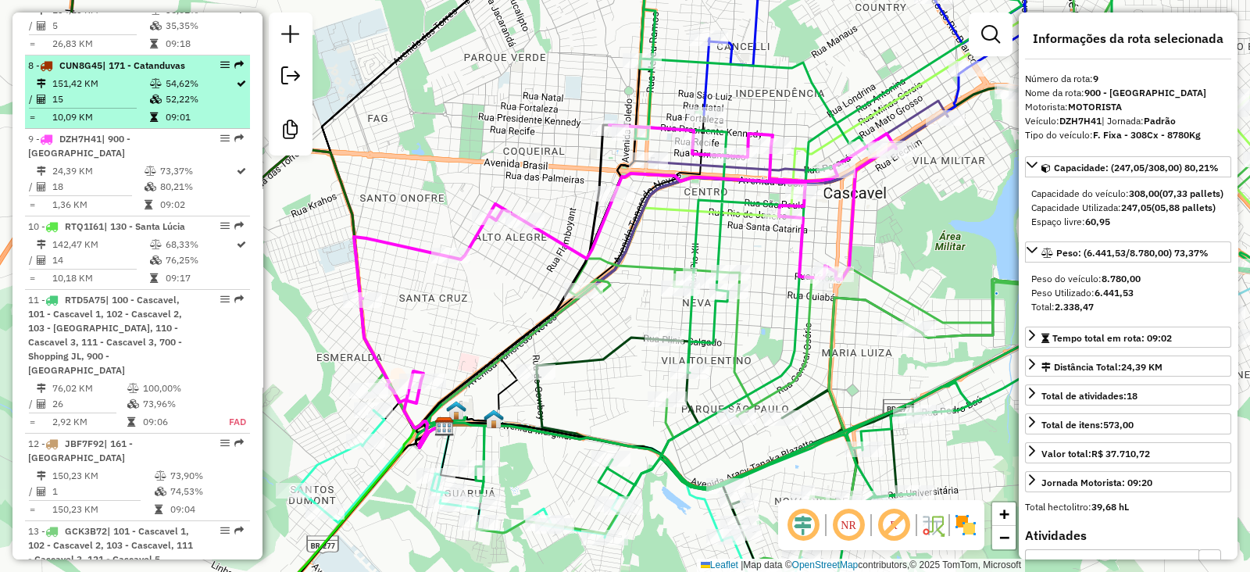
click at [141, 76] on td "151,42 KM" at bounding box center [101, 84] width 98 height 16
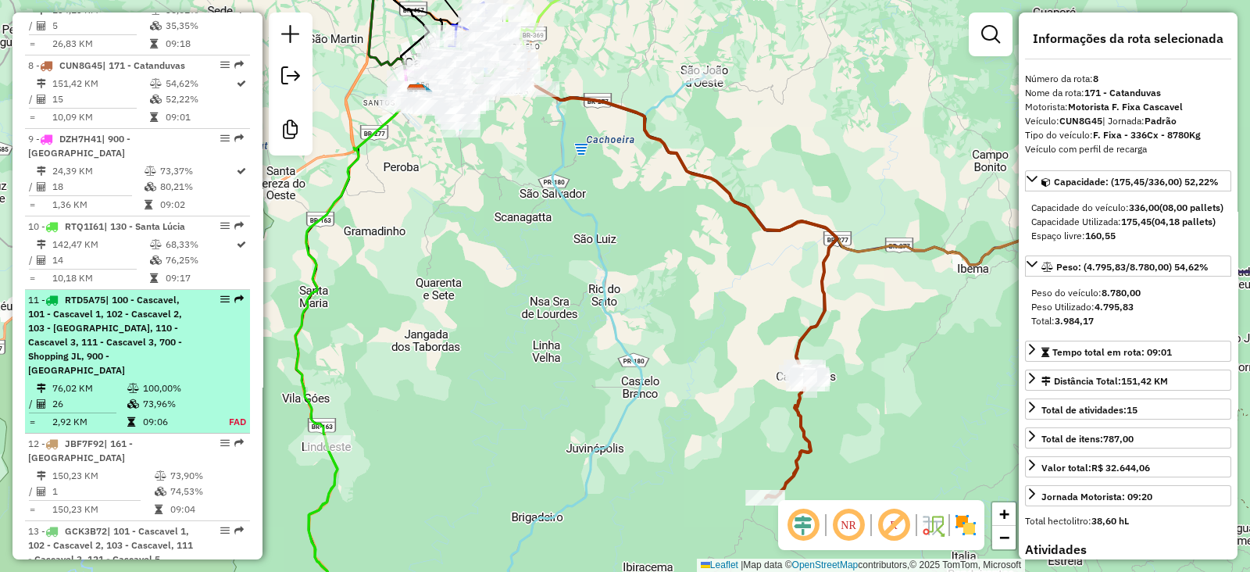
scroll to position [1083, 0]
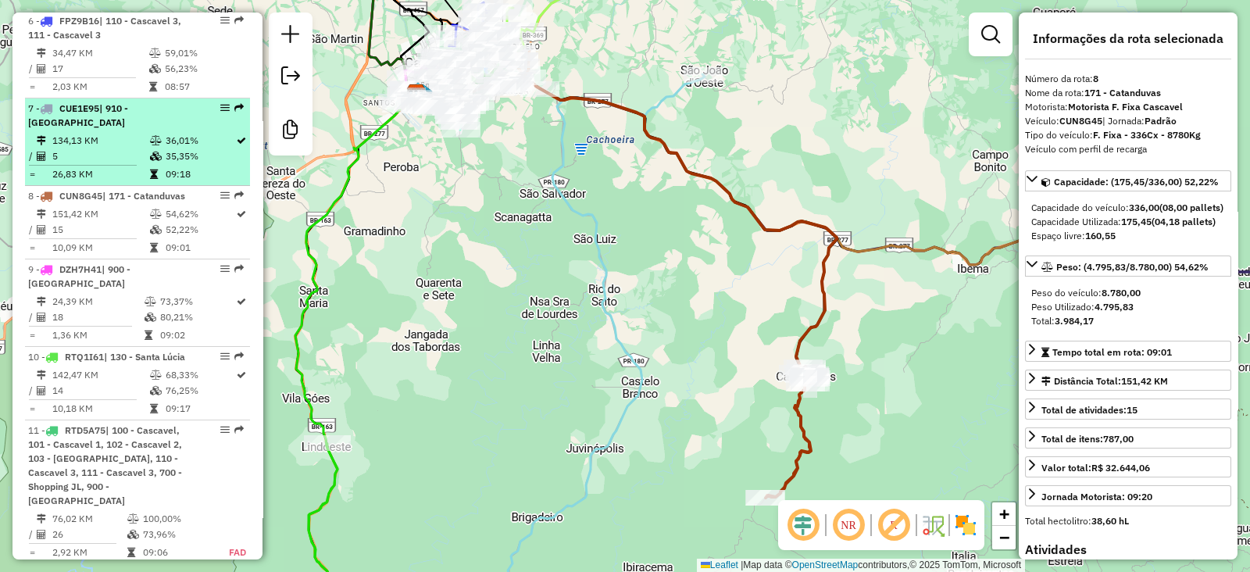
click at [149, 133] on td at bounding box center [157, 141] width 16 height 16
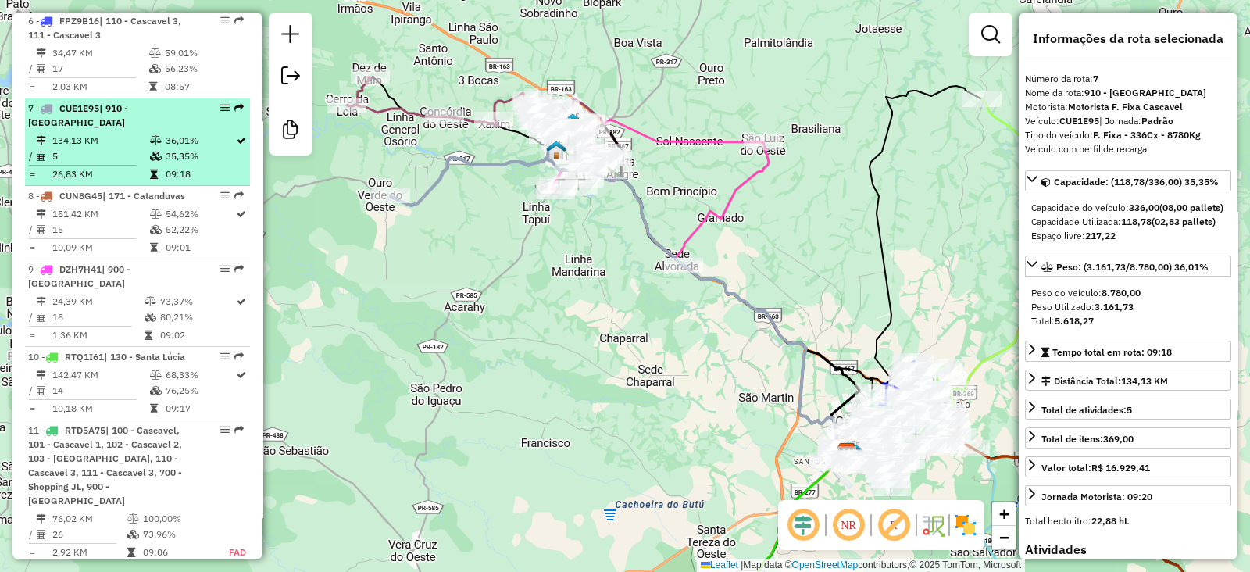
scroll to position [953, 0]
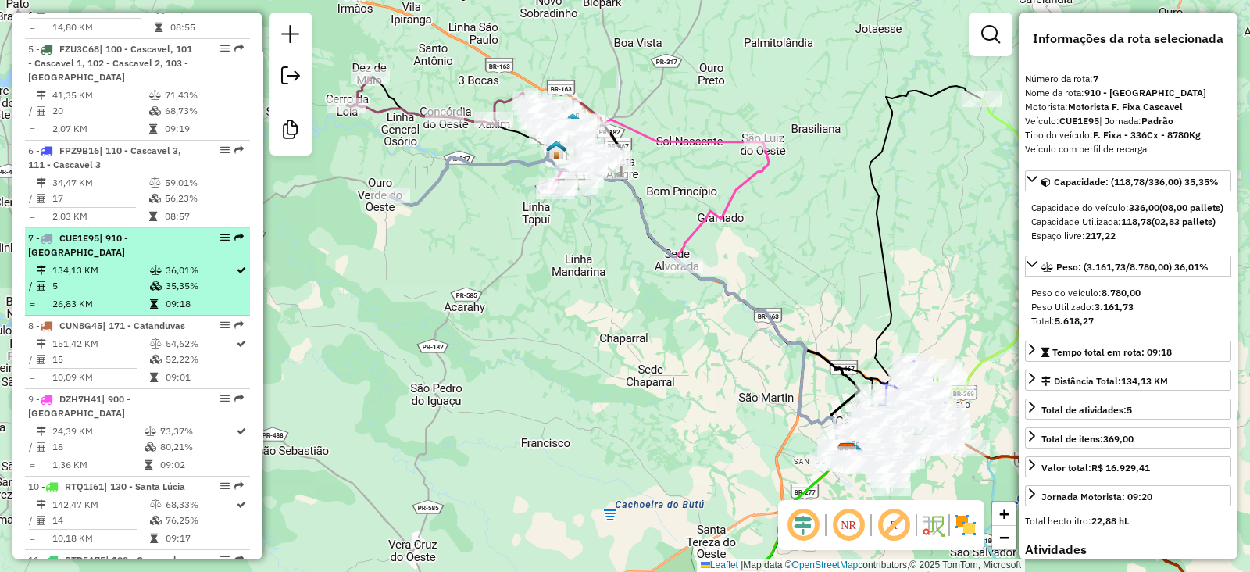
click at [138, 145] on div "6 - FPZ9B16 | 110 - Cascavel 3, 111 - Cascavel 3" at bounding box center [111, 158] width 166 height 28
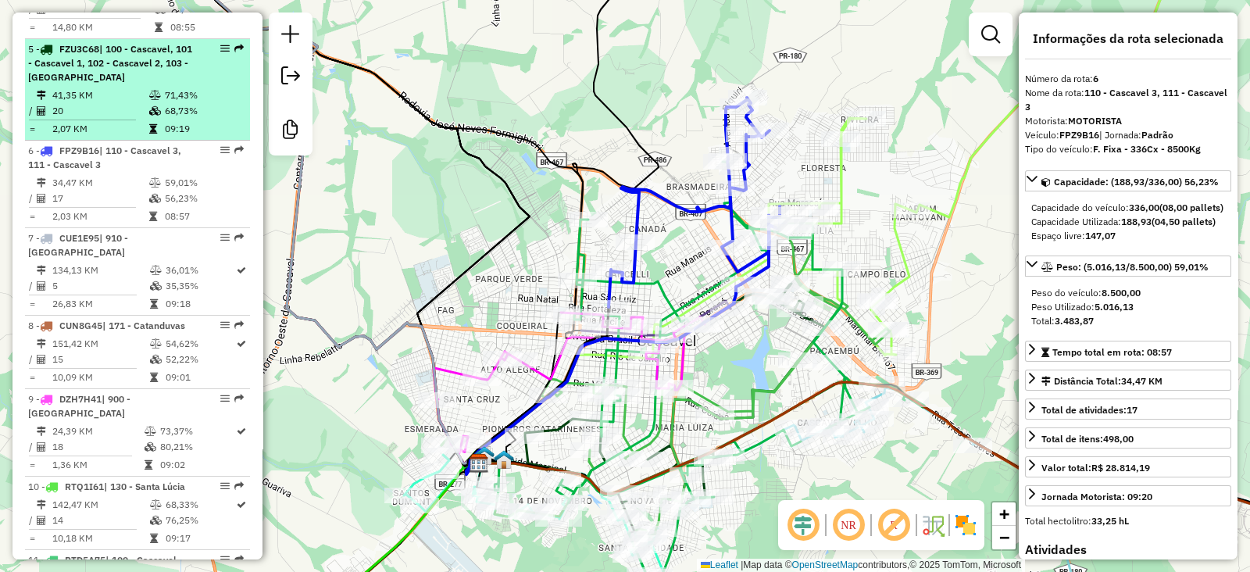
click at [127, 88] on td "41,35 KM" at bounding box center [100, 96] width 97 height 16
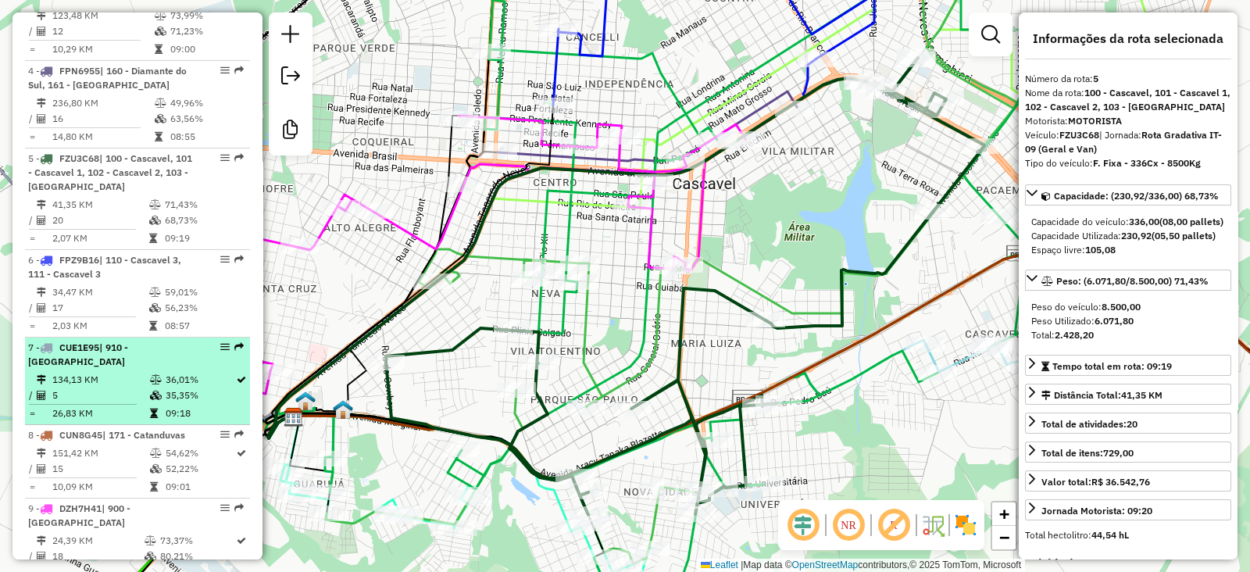
scroll to position [823, 0]
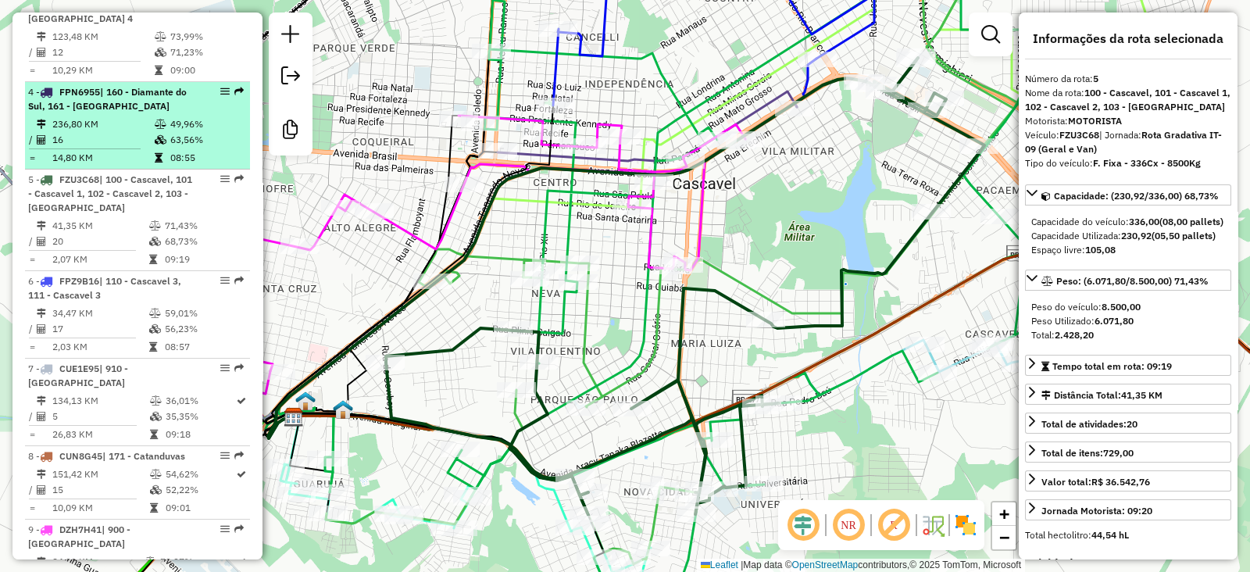
click at [115, 132] on td "16" at bounding box center [103, 140] width 102 height 16
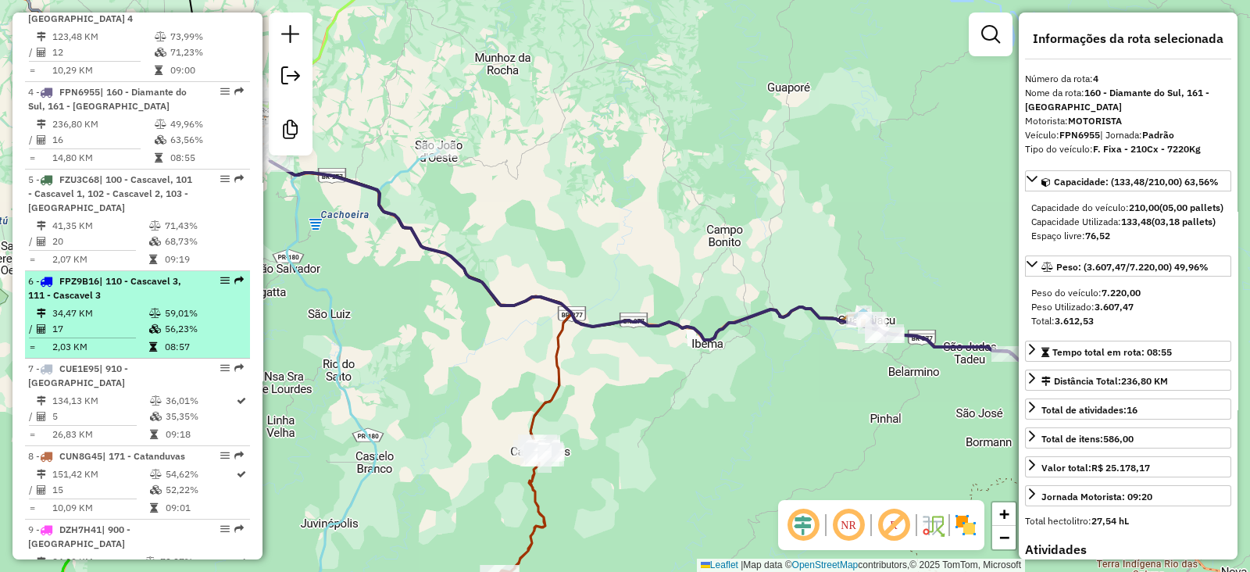
scroll to position [692, 0]
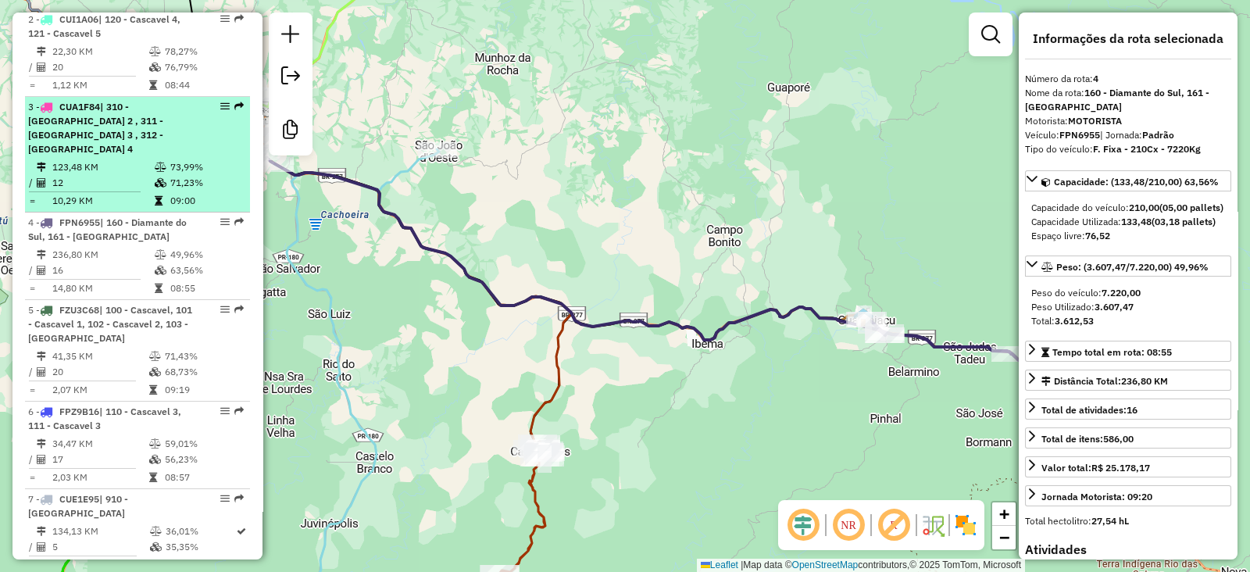
click at [102, 159] on td "123,48 KM" at bounding box center [103, 167] width 102 height 16
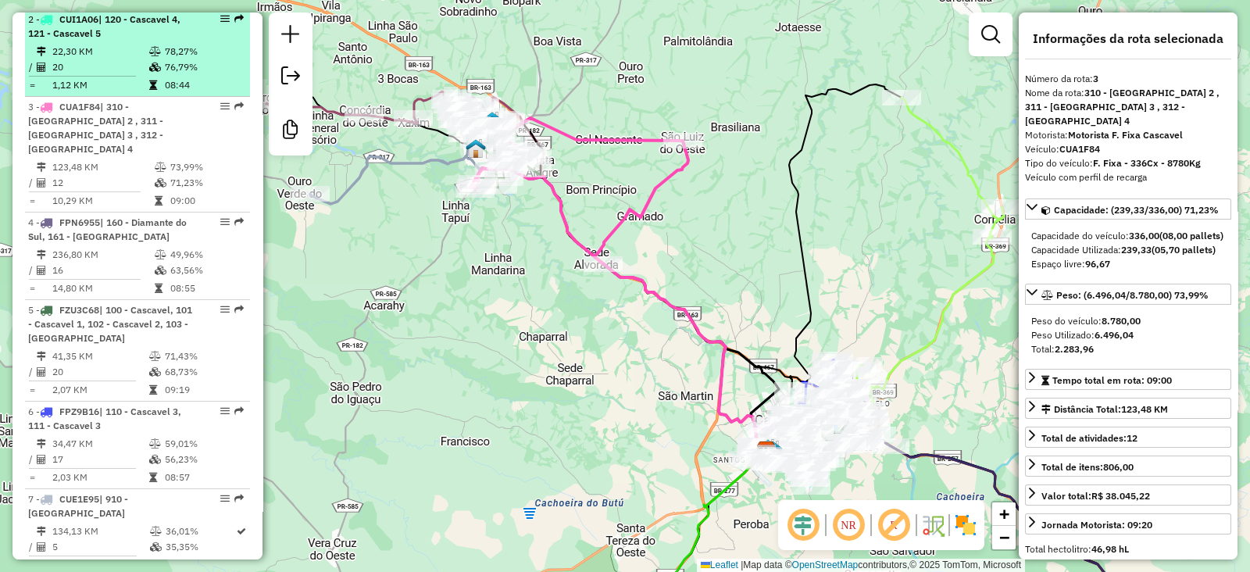
click at [97, 75] on td "20" at bounding box center [100, 67] width 97 height 16
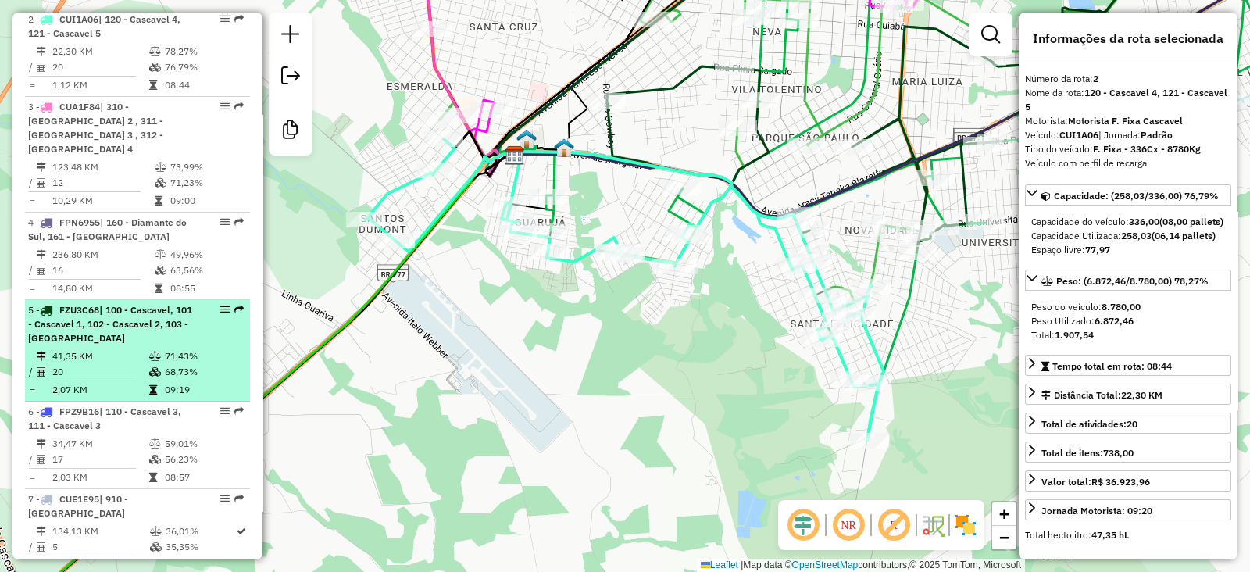
scroll to position [563, 0]
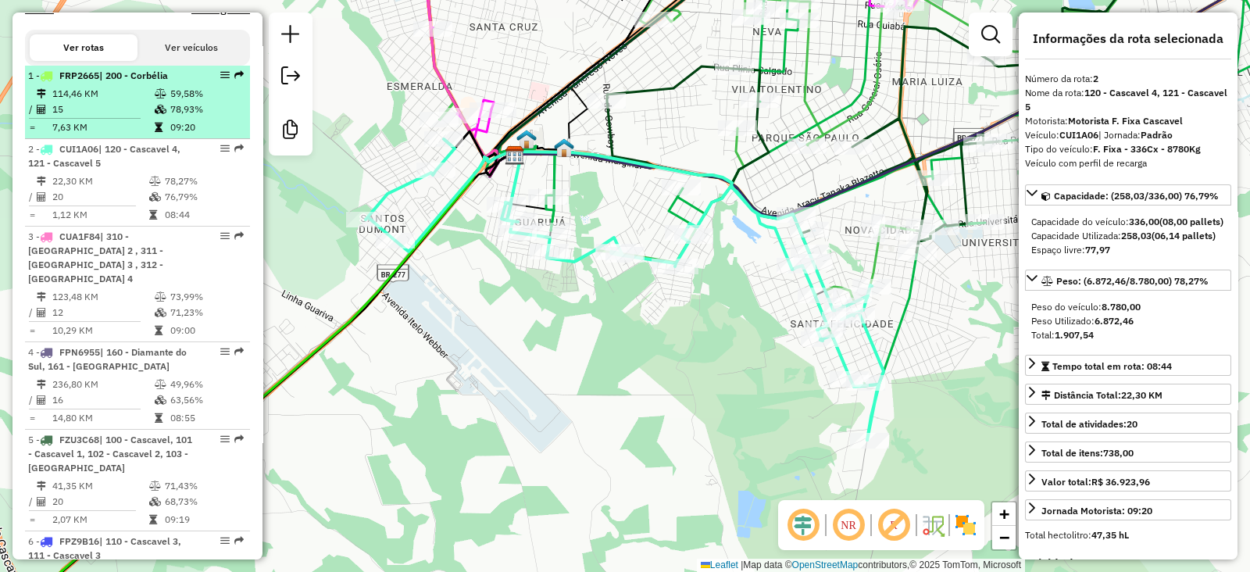
click at [71, 115] on td "15" at bounding box center [103, 110] width 102 height 16
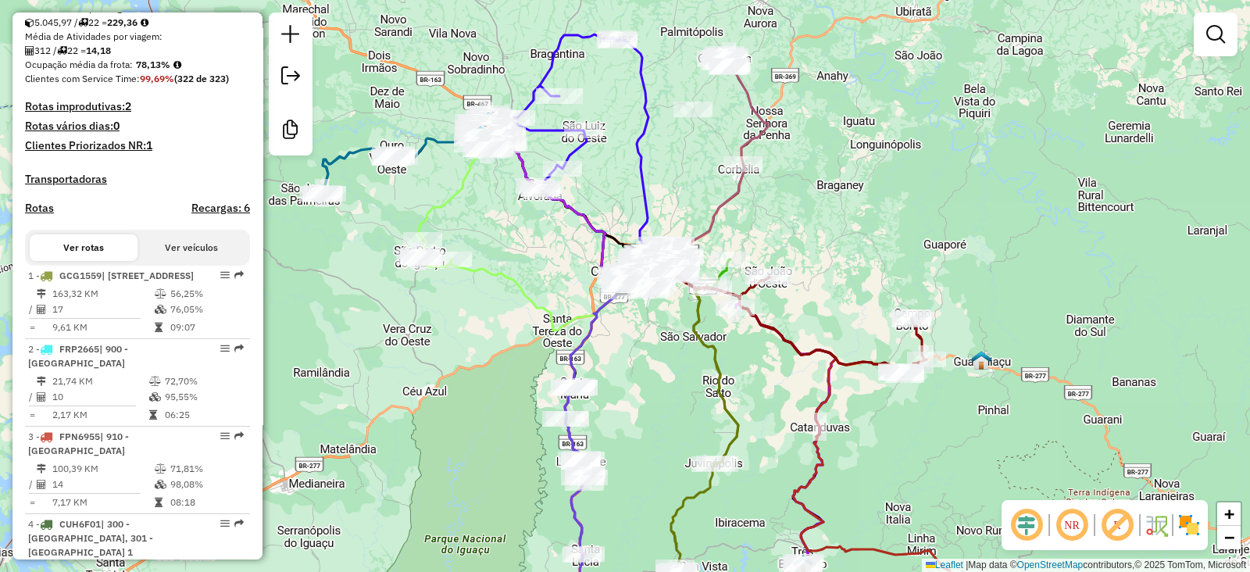
scroll to position [390, 0]
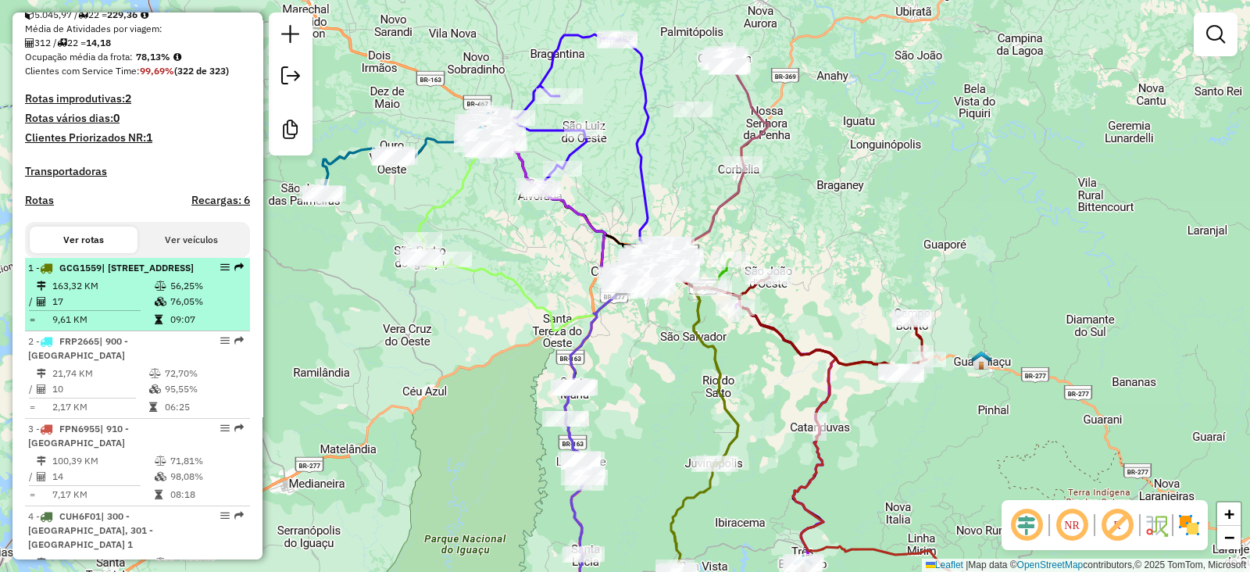
click at [120, 274] on span "| 150 - Boa Vista da Aparecida, 151 - Juvinópolis" at bounding box center [148, 268] width 92 height 12
select select "**********"
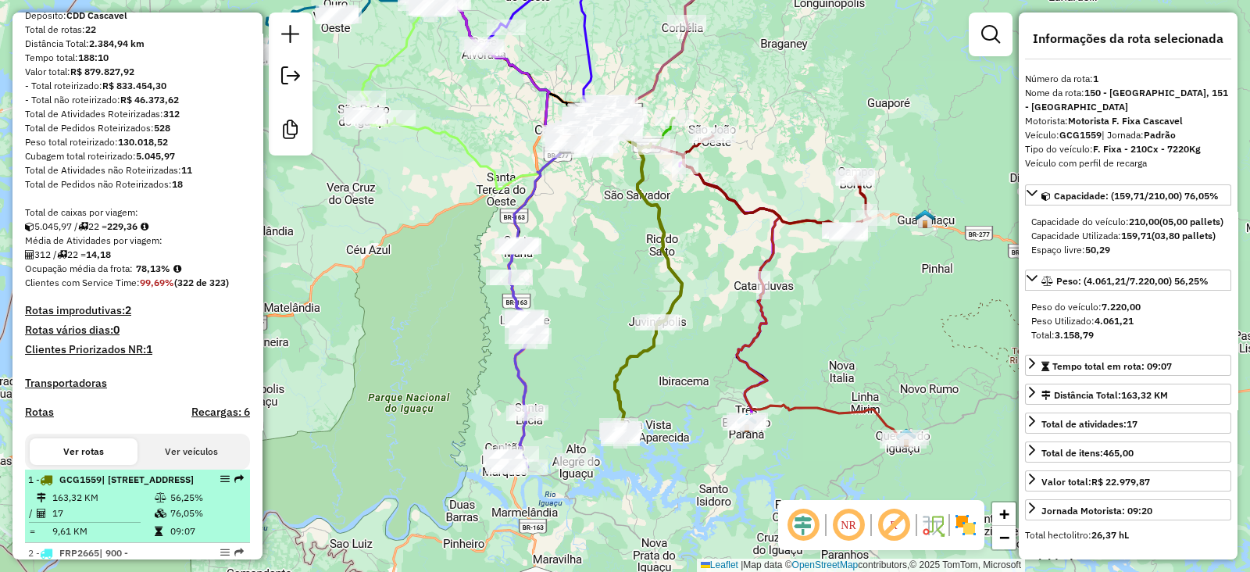
scroll to position [0, 0]
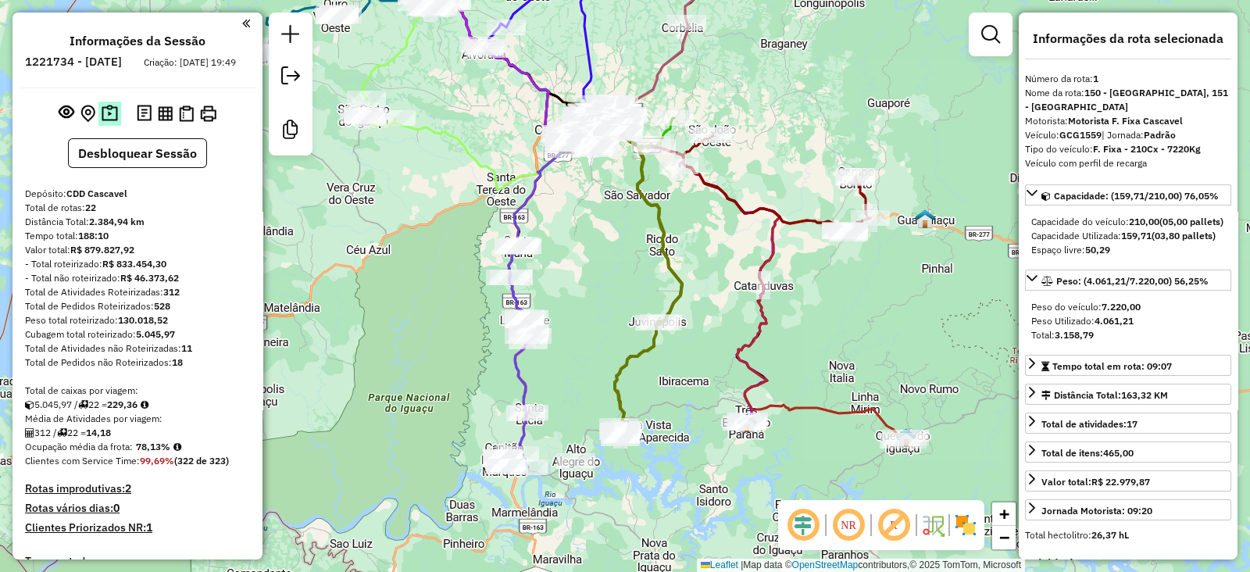
click at [111, 121] on img at bounding box center [110, 114] width 16 height 18
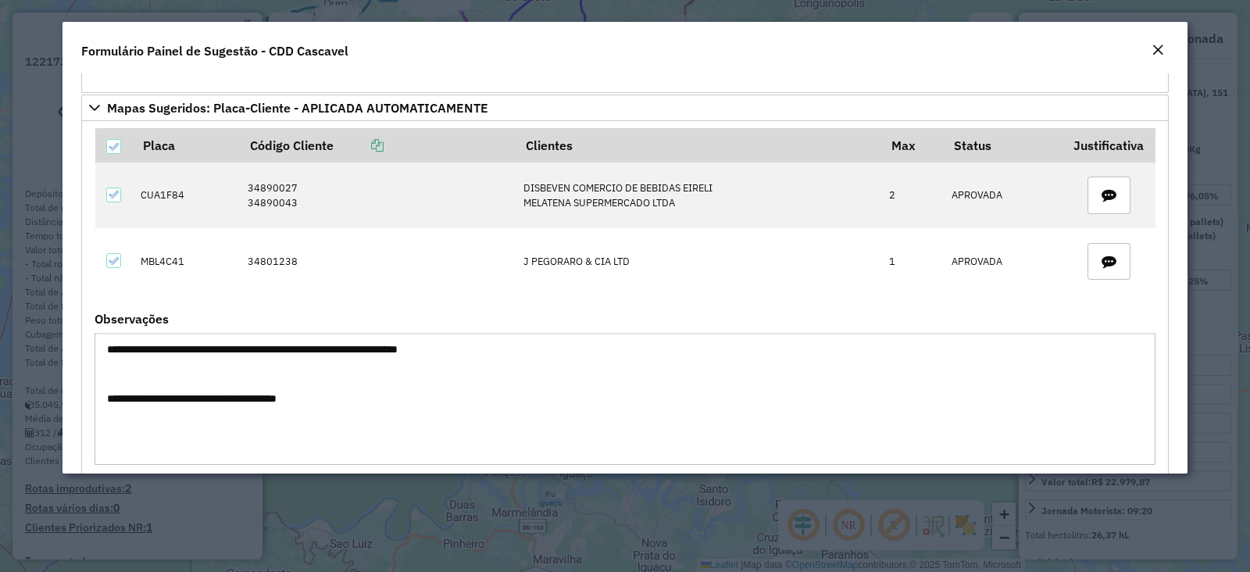
scroll to position [1976, 0]
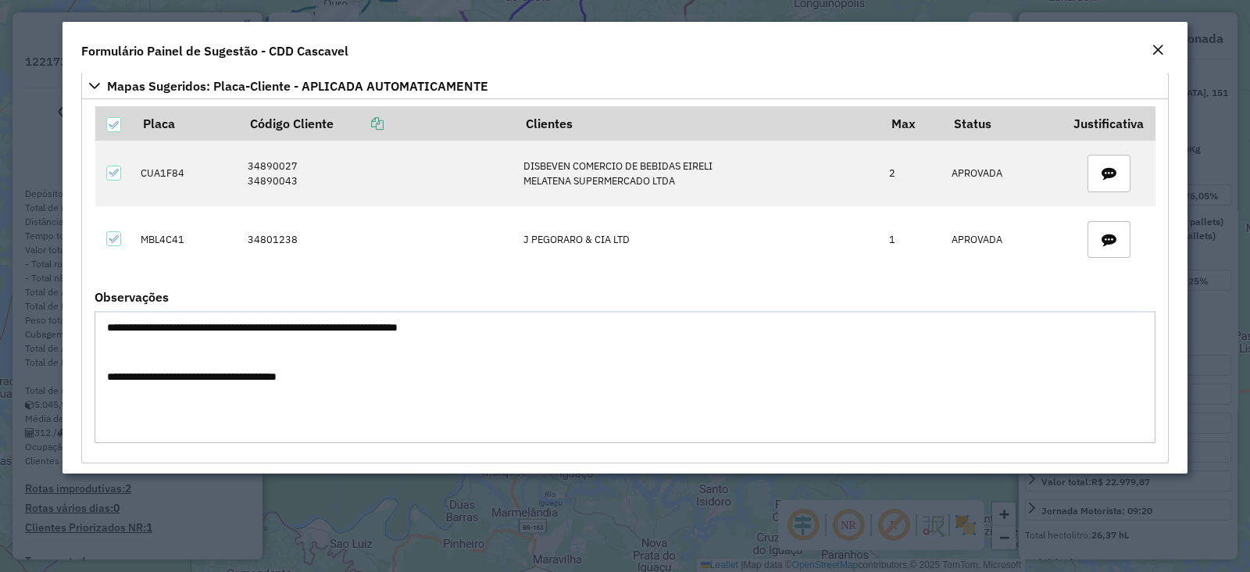
click at [1150, 48] on button "Close" at bounding box center [1158, 51] width 22 height 20
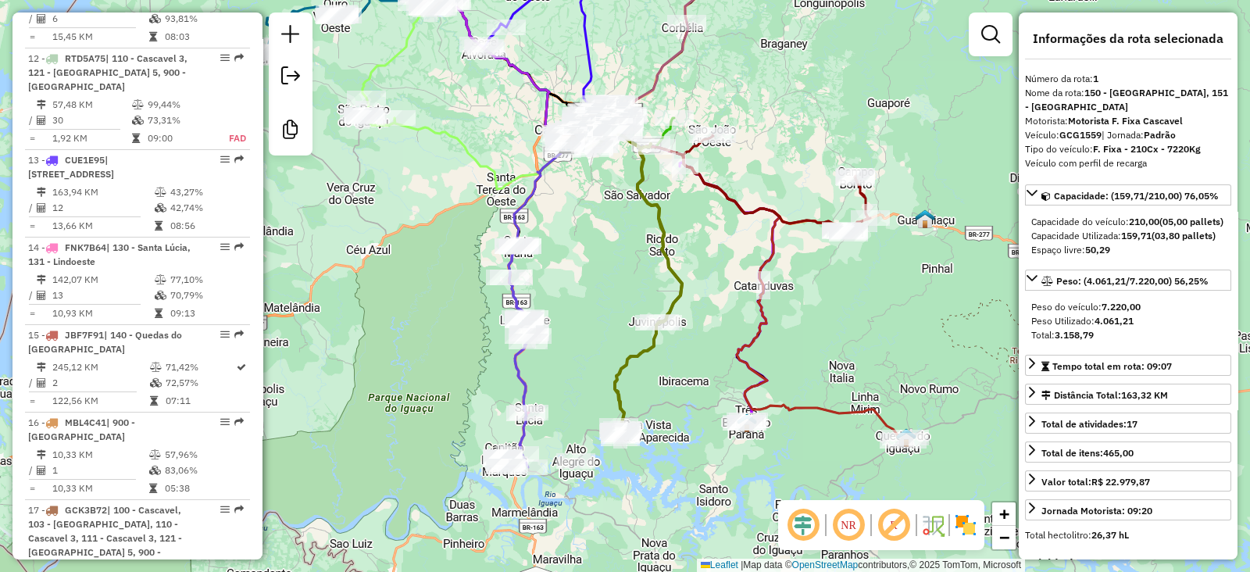
scroll to position [1693, 0]
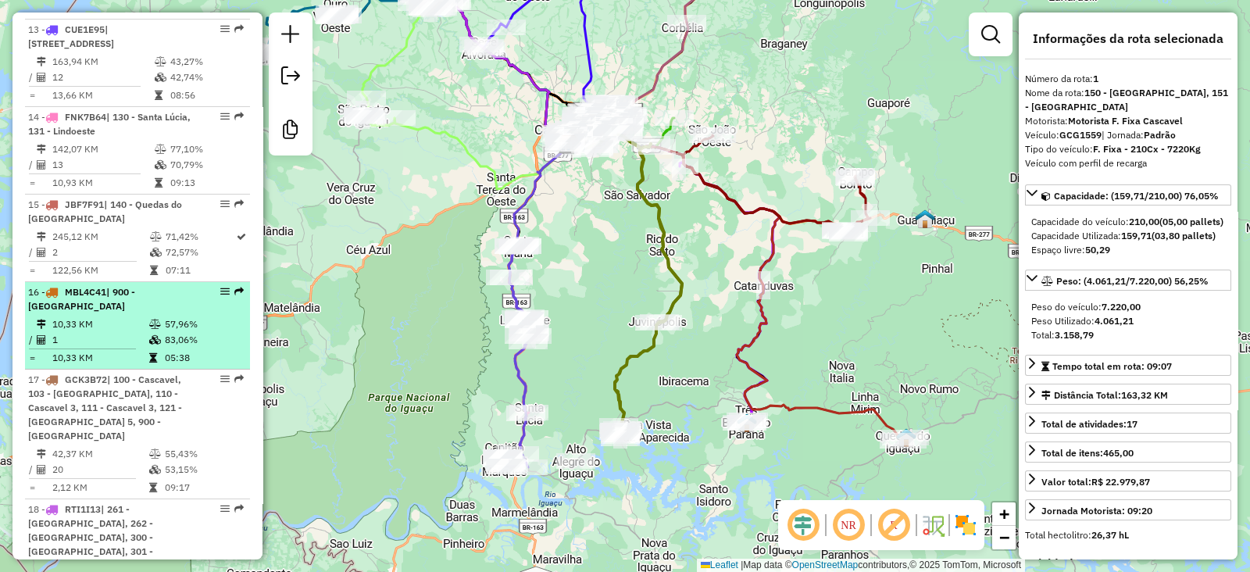
click at [144, 326] on td "10,33 KM" at bounding box center [100, 324] width 97 height 16
